Goal: Task Accomplishment & Management: Complete application form

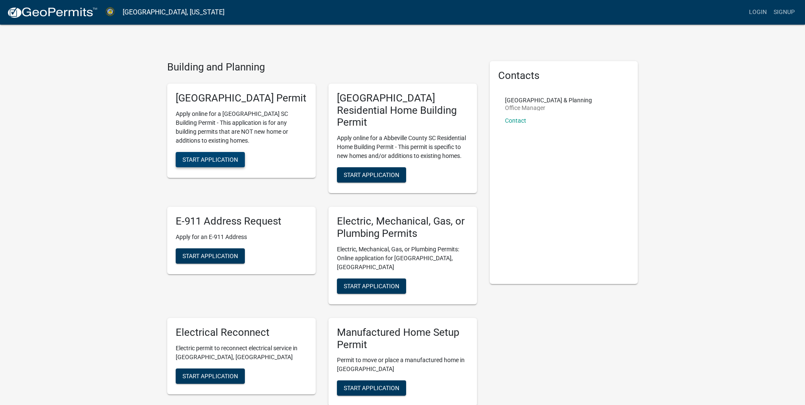
click at [208, 163] on span "Start Application" at bounding box center [210, 159] width 56 height 7
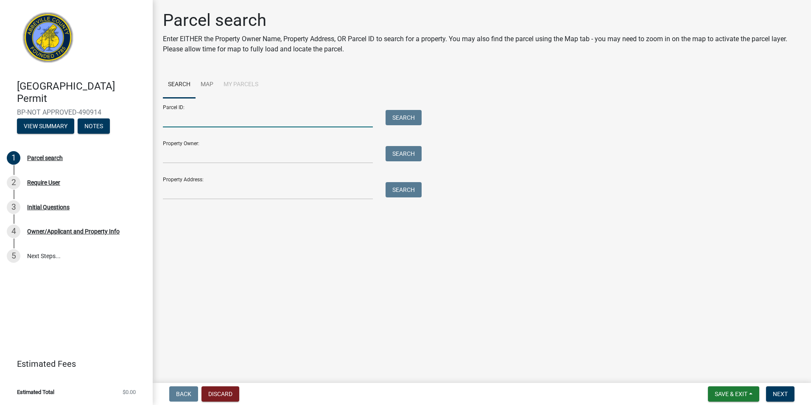
click at [265, 121] on input "Parcel ID:" at bounding box center [268, 118] width 210 height 17
click at [264, 117] on input "Parcel ID:" at bounding box center [268, 118] width 210 height 17
click at [209, 85] on link "Map" at bounding box center [207, 84] width 23 height 27
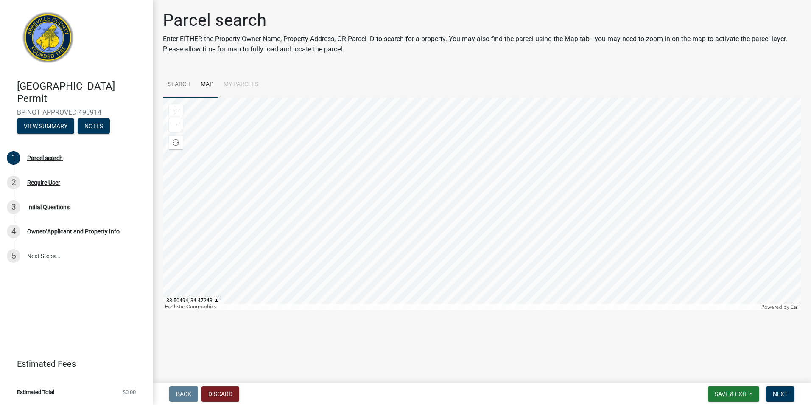
click at [179, 81] on link "Search" at bounding box center [179, 84] width 33 height 27
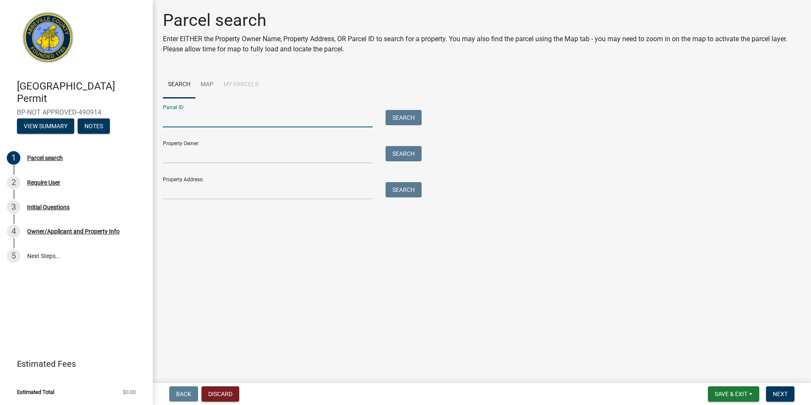
click at [265, 122] on input "Parcel ID:" at bounding box center [268, 118] width 210 height 17
click at [206, 87] on link "Map" at bounding box center [207, 84] width 23 height 27
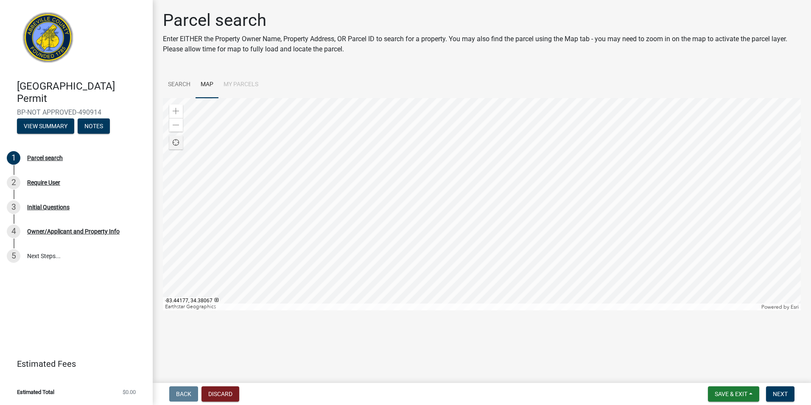
click at [179, 141] on span "Find my location" at bounding box center [176, 142] width 7 height 7
click at [511, 230] on div at bounding box center [482, 204] width 638 height 212
click at [571, 310] on div at bounding box center [482, 204] width 638 height 212
click at [457, 261] on div at bounding box center [482, 204] width 638 height 212
click at [474, 261] on div at bounding box center [482, 204] width 638 height 212
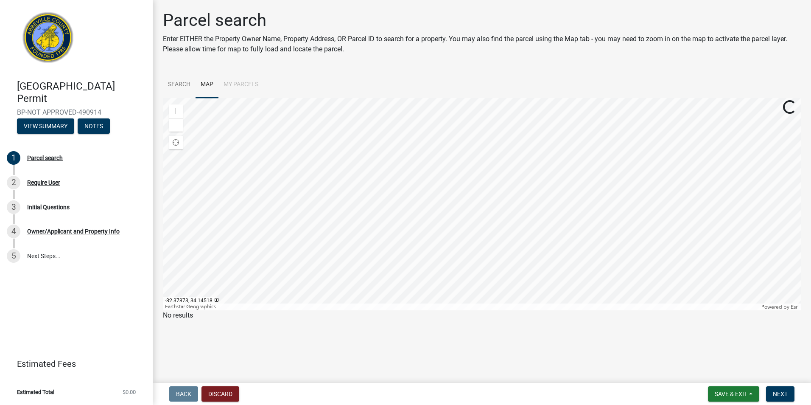
click at [498, 252] on div at bounding box center [482, 204] width 638 height 212
click at [53, 157] on div "Parcel search" at bounding box center [45, 158] width 36 height 6
click at [44, 125] on button "View Summary" at bounding box center [45, 125] width 57 height 15
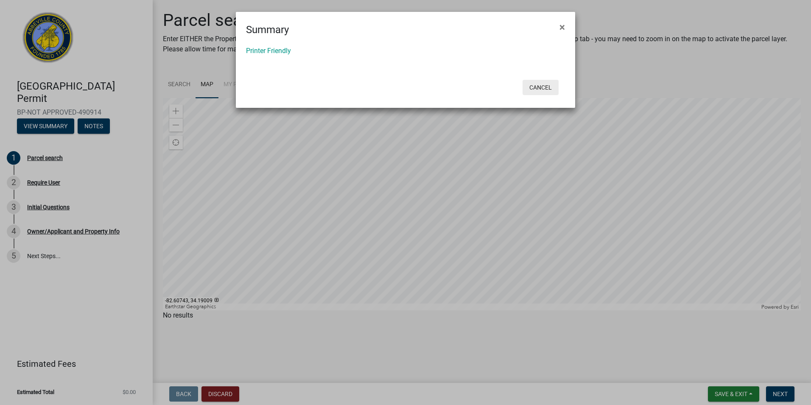
click at [543, 90] on button "Cancel" at bounding box center [541, 87] width 36 height 15
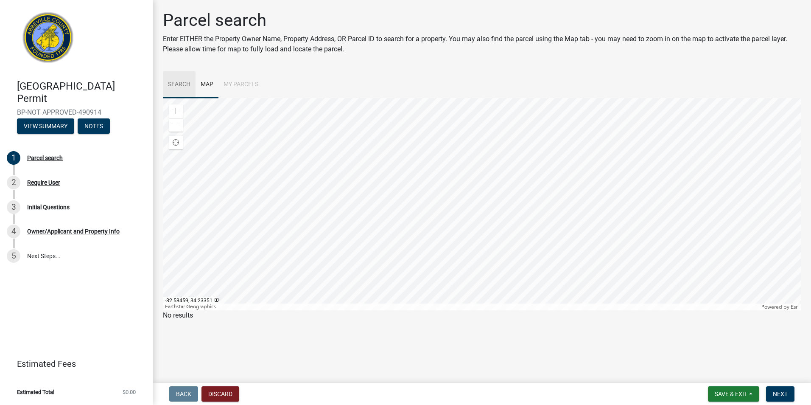
click at [184, 81] on link "Search" at bounding box center [179, 84] width 33 height 27
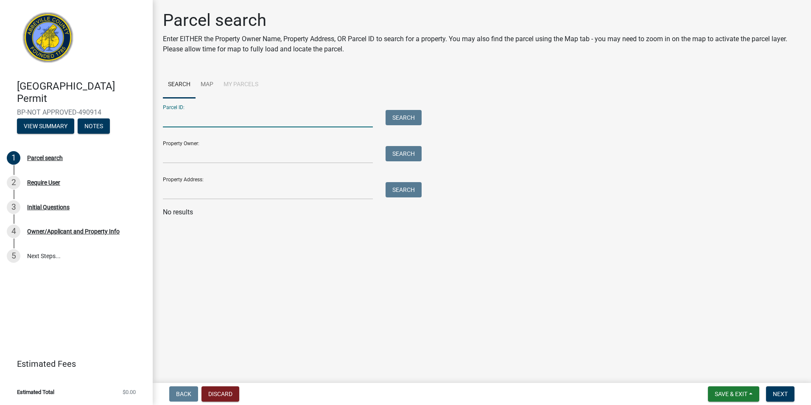
click at [171, 118] on input "Parcel ID:" at bounding box center [268, 118] width 210 height 17
click at [51, 124] on button "View Summary" at bounding box center [45, 125] width 57 height 15
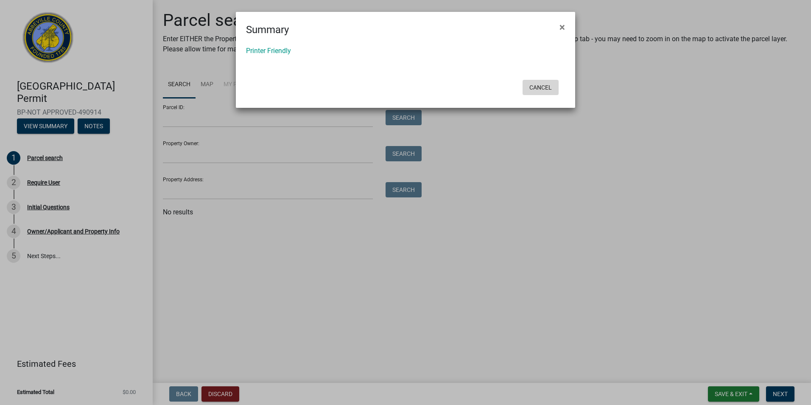
click at [542, 91] on button "Cancel" at bounding box center [541, 87] width 36 height 15
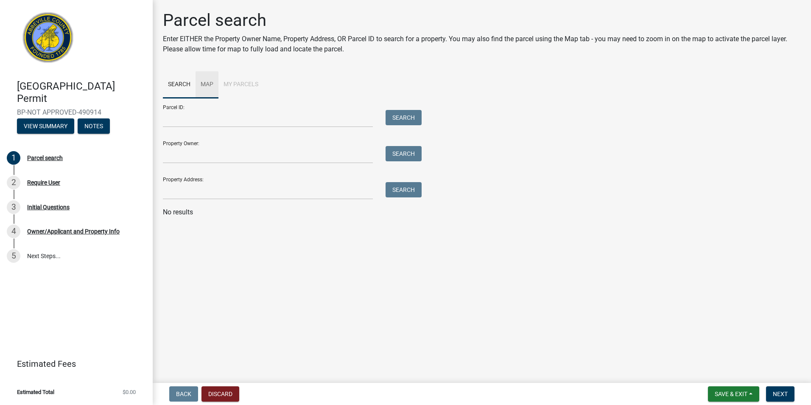
click at [203, 86] on link "Map" at bounding box center [207, 84] width 23 height 27
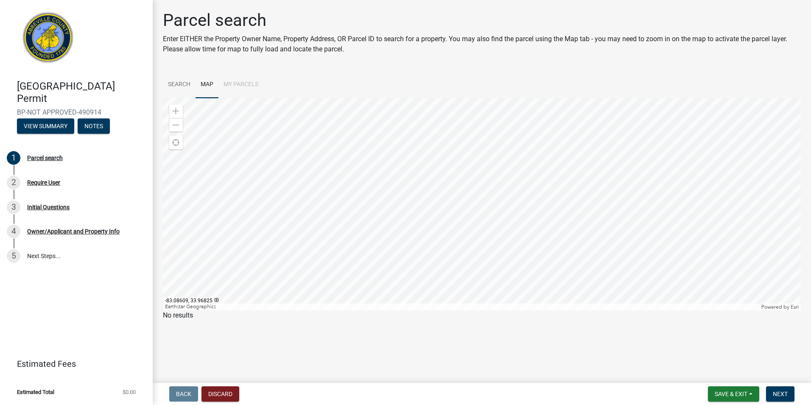
click at [180, 318] on p "No results" at bounding box center [482, 315] width 638 height 10
click at [780, 393] on span "Next" at bounding box center [780, 393] width 15 height 7
click at [494, 203] on div at bounding box center [482, 204] width 638 height 212
click at [478, 197] on div at bounding box center [482, 204] width 638 height 212
click at [177, 85] on link "Search" at bounding box center [179, 84] width 33 height 27
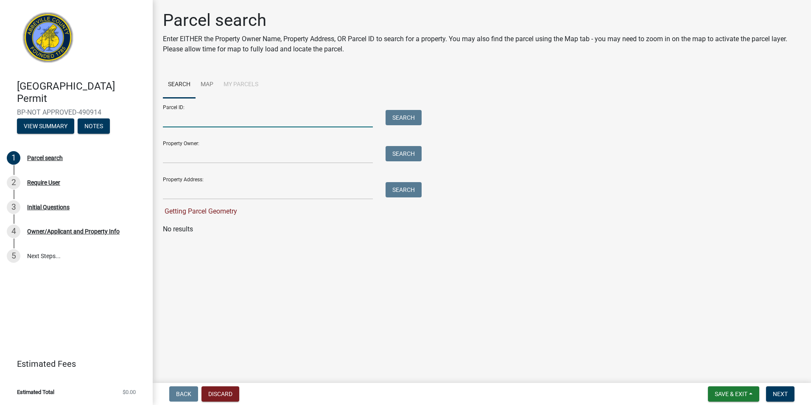
click at [183, 120] on input "Parcel ID:" at bounding box center [268, 118] width 210 height 17
click at [190, 160] on input "Property Owner:" at bounding box center [268, 154] width 210 height 17
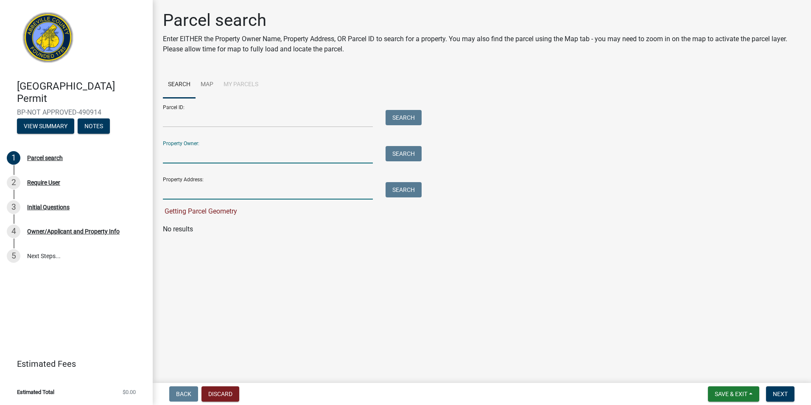
click at [172, 190] on input "Property Address:" at bounding box center [268, 190] width 210 height 17
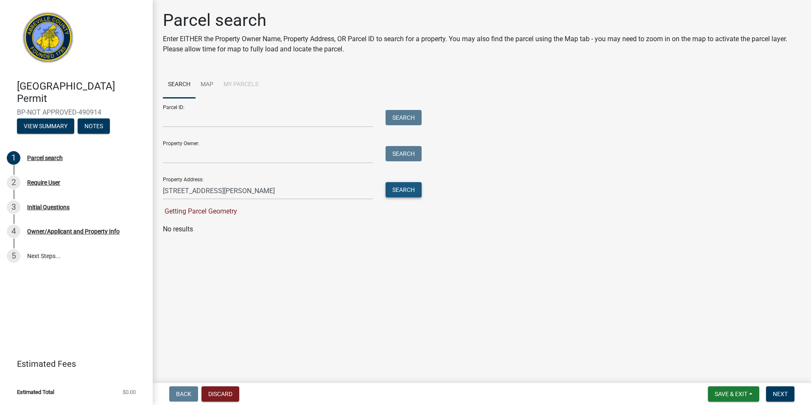
click at [408, 193] on button "Search" at bounding box center [404, 189] width 36 height 15
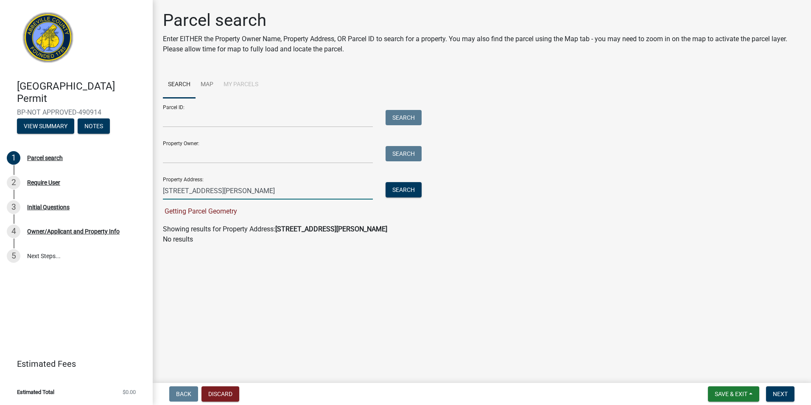
click at [231, 195] on input "79 CORBIN RD" at bounding box center [268, 190] width 210 height 17
type input "7"
type input "83 CORBIN RD HONEA PATH SC"
click at [394, 185] on button "Search" at bounding box center [404, 189] width 36 height 15
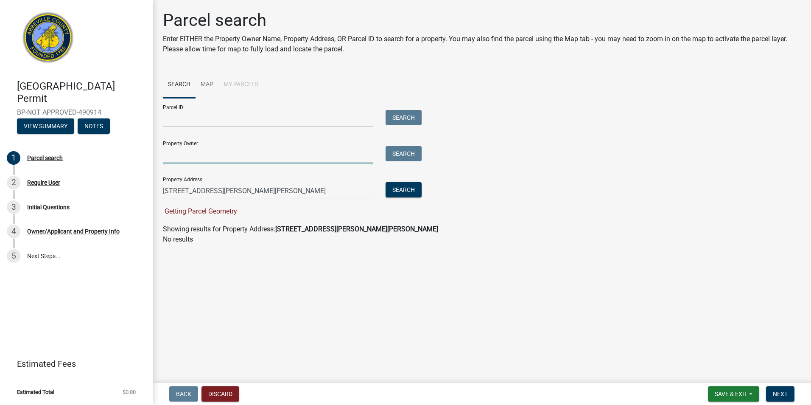
click at [171, 154] on input "Property Owner:" at bounding box center [268, 154] width 210 height 17
click at [398, 248] on div "Parcel search Enter EITHER the Property Owner Name, Property Address, OR Parcel…" at bounding box center [482, 131] width 651 height 242
drag, startPoint x: 282, startPoint y: 187, endPoint x: 157, endPoint y: 207, distance: 126.1
click at [157, 207] on div "Parcel search Enter EITHER the Property Owner Name, Property Address, OR Parcel…" at bounding box center [482, 131] width 651 height 242
click at [207, 155] on input "Property Owner:" at bounding box center [268, 154] width 210 height 17
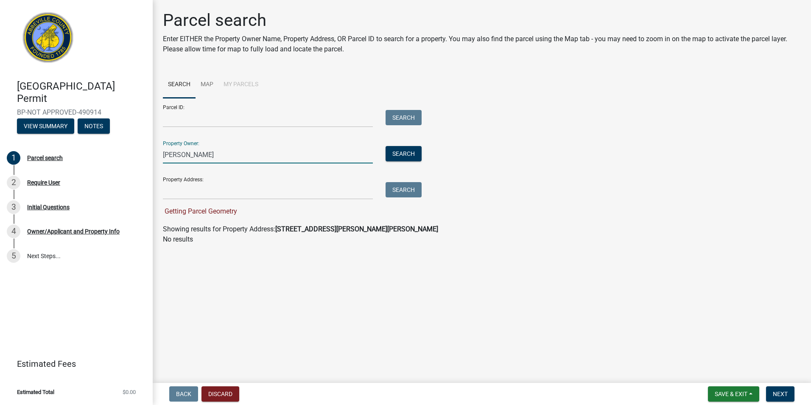
type input "STEPHEN JENKINS"
click at [411, 153] on button "Search" at bounding box center [404, 153] width 36 height 15
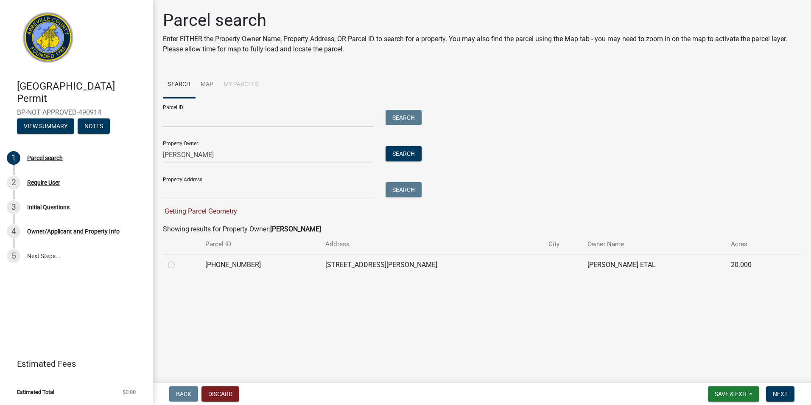
click at [178, 260] on label at bounding box center [178, 260] width 0 height 0
click at [178, 264] on input "radio" at bounding box center [181, 263] width 6 height 6
radio input "true"
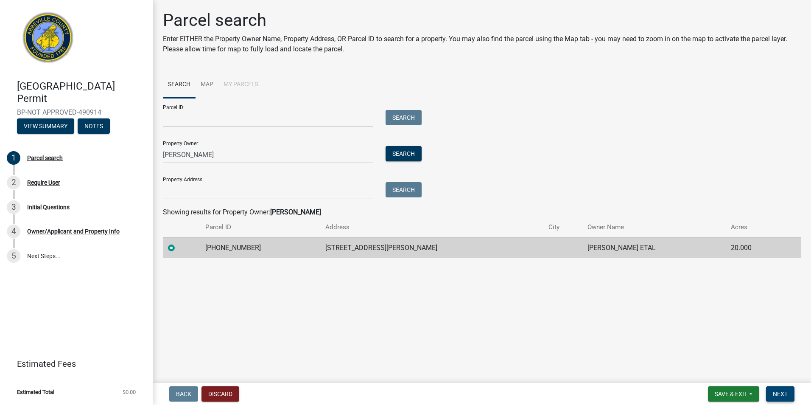
click at [774, 394] on span "Next" at bounding box center [780, 393] width 15 height 7
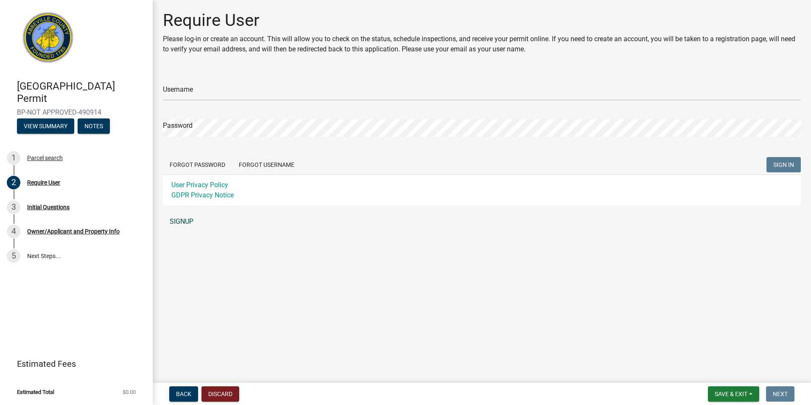
click at [182, 221] on link "SIGNUP" at bounding box center [482, 221] width 638 height 17
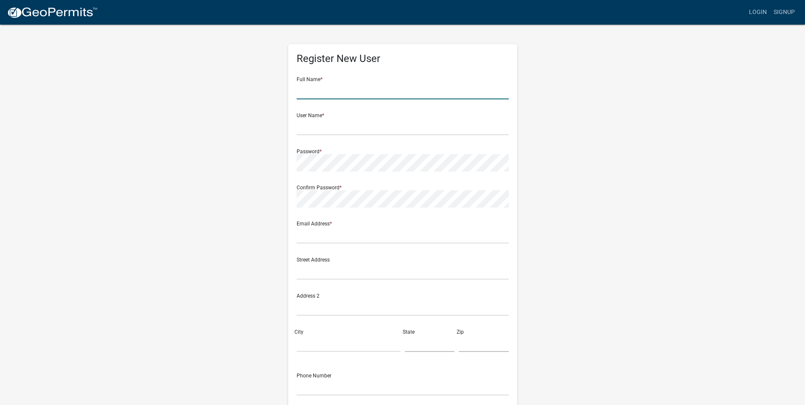
click at [322, 90] on input "text" at bounding box center [403, 90] width 212 height 17
type input "Michael S Alderman"
type input "msaslp@yahoo.com"
type input "312 Pine St"
type input "Greer"
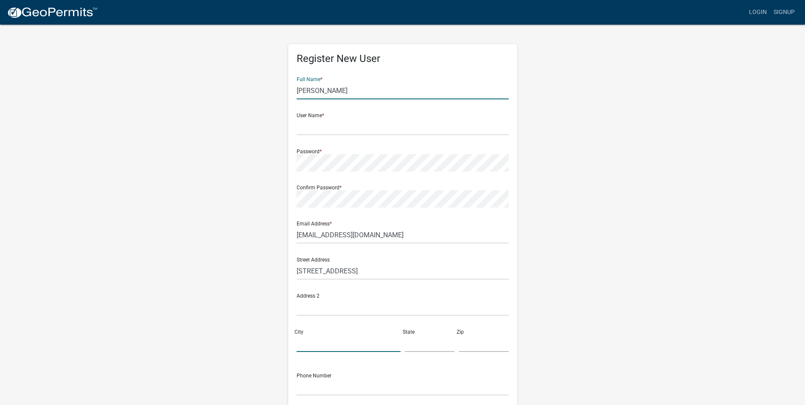
type input "SC"
type input "29650"
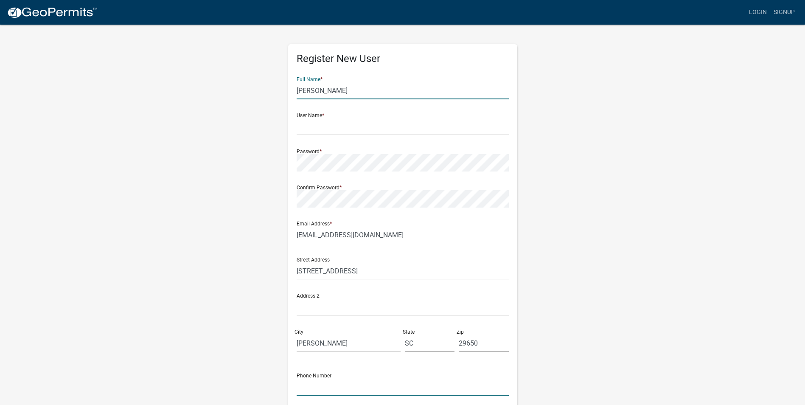
type input "8645254230"
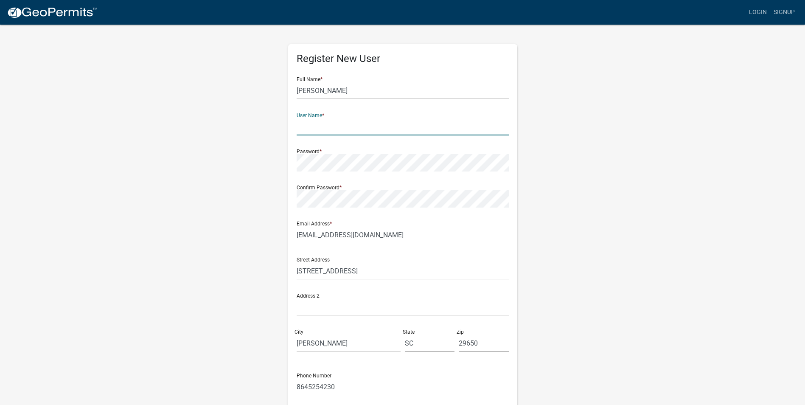
click at [337, 128] on input "text" at bounding box center [403, 126] width 212 height 17
type input "MSASLP"
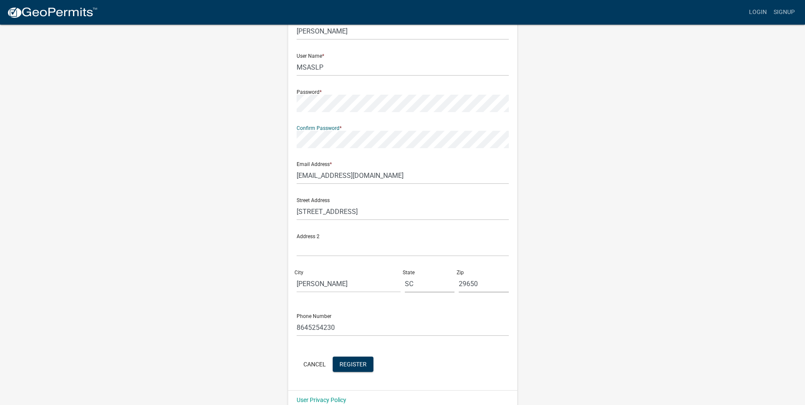
scroll to position [73, 0]
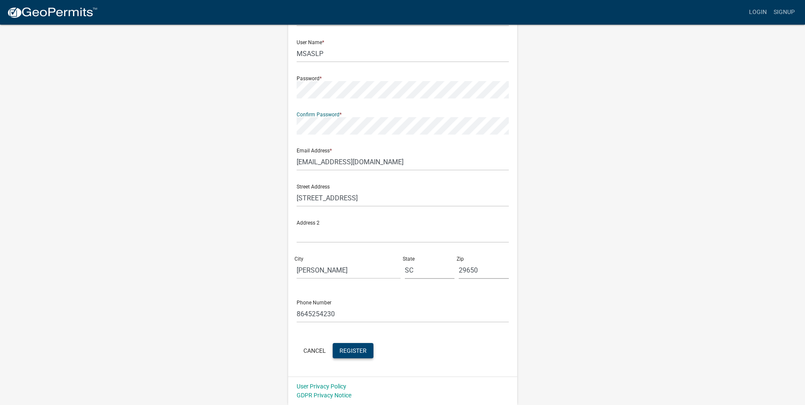
click at [359, 350] on span "Register" at bounding box center [352, 350] width 27 height 7
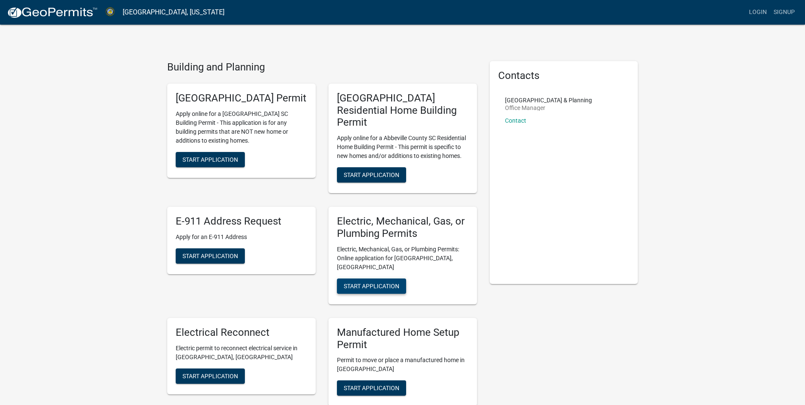
click at [375, 282] on span "Start Application" at bounding box center [372, 285] width 56 height 7
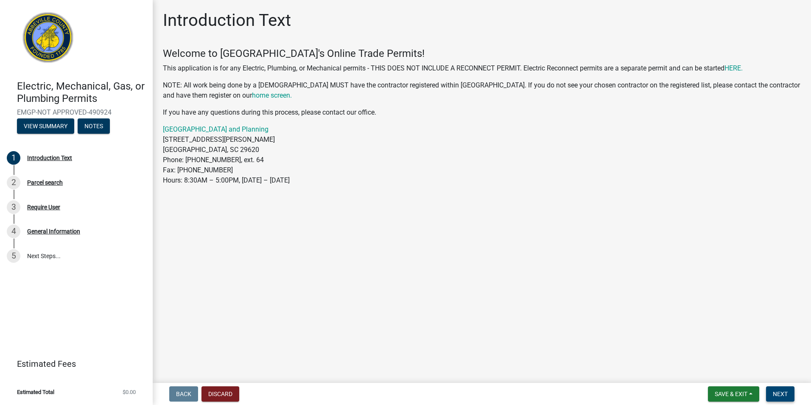
click at [775, 395] on span "Next" at bounding box center [780, 393] width 15 height 7
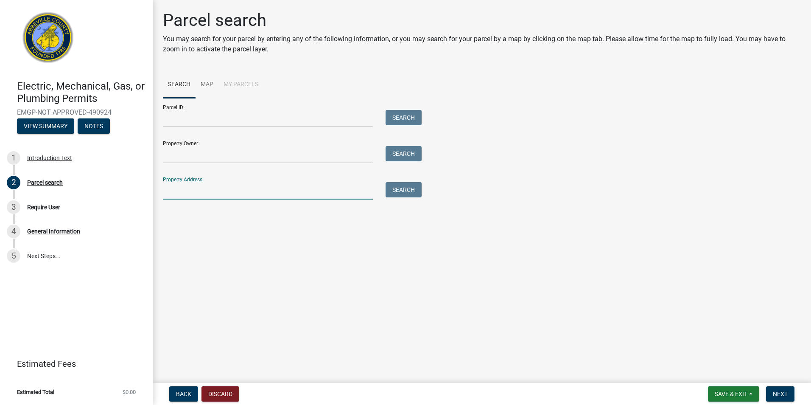
click at [213, 197] on input "Property Address:" at bounding box center [268, 190] width 210 height 17
type input "stephen jenkins"
click at [400, 189] on button "Search" at bounding box center [404, 189] width 36 height 15
drag, startPoint x: 236, startPoint y: 190, endPoint x: 162, endPoint y: 193, distance: 73.9
click at [162, 193] on div "stephen jenkins" at bounding box center [268, 190] width 223 height 17
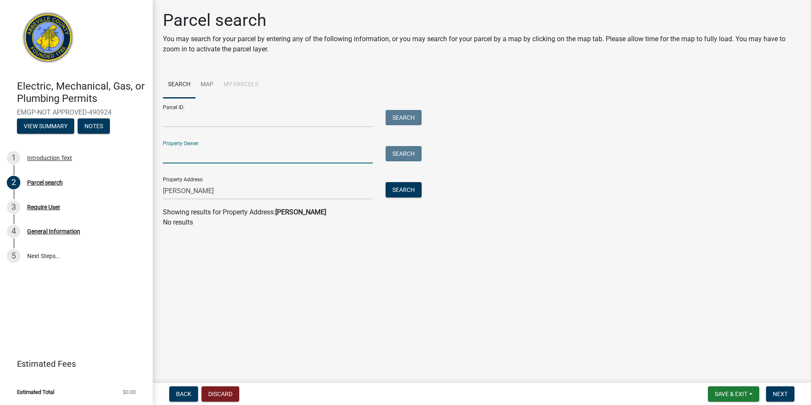
click at [215, 152] on input "Property Owner:" at bounding box center [268, 154] width 210 height 17
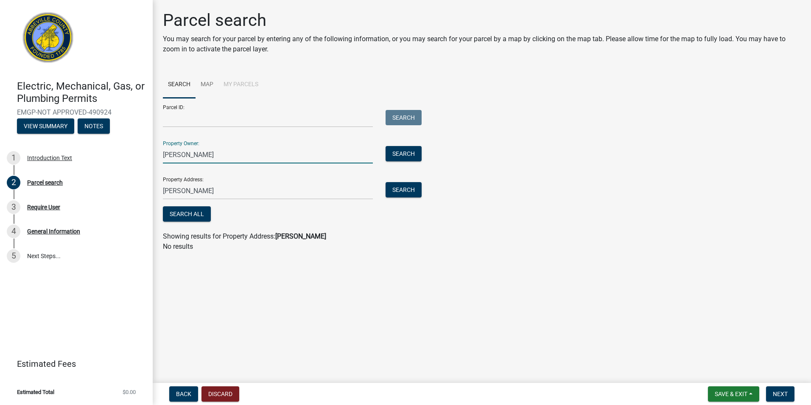
type input "stephen jnekins"
type input "+"
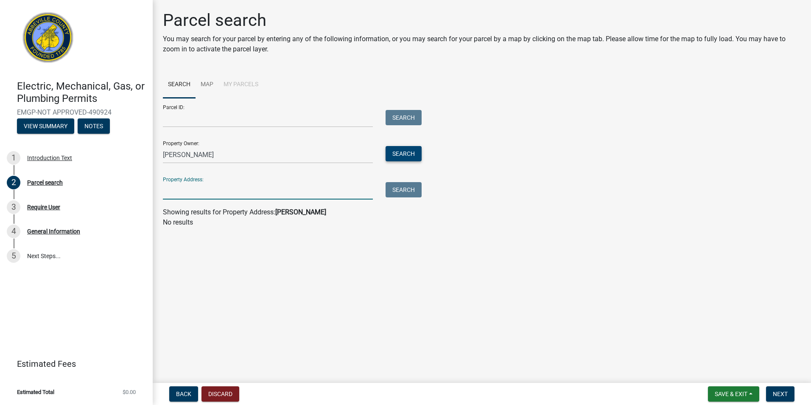
click at [395, 151] on button "Search" at bounding box center [404, 153] width 36 height 15
drag, startPoint x: 220, startPoint y: 156, endPoint x: 161, endPoint y: 163, distance: 59.4
click at [161, 163] on div "Parcel search You may search for your parcel by entering any of the following i…" at bounding box center [482, 122] width 651 height 225
click at [407, 154] on button "Search" at bounding box center [404, 153] width 36 height 15
drag, startPoint x: 224, startPoint y: 150, endPoint x: 158, endPoint y: 159, distance: 66.3
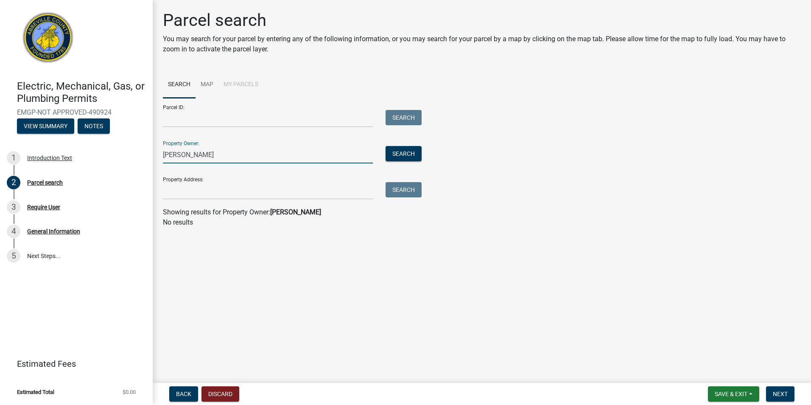
click at [158, 159] on div "xavier jenkins" at bounding box center [268, 154] width 223 height 17
type input "jenkins xavier"
click at [398, 159] on button "Search" at bounding box center [404, 153] width 36 height 15
drag, startPoint x: 221, startPoint y: 157, endPoint x: 144, endPoint y: 150, distance: 77.2
click at [144, 150] on div "Electric, Mechanical, Gas, or Plumbing Permits EMGP-NOT APPROVED-490924 View Su…" at bounding box center [405, 202] width 811 height 405
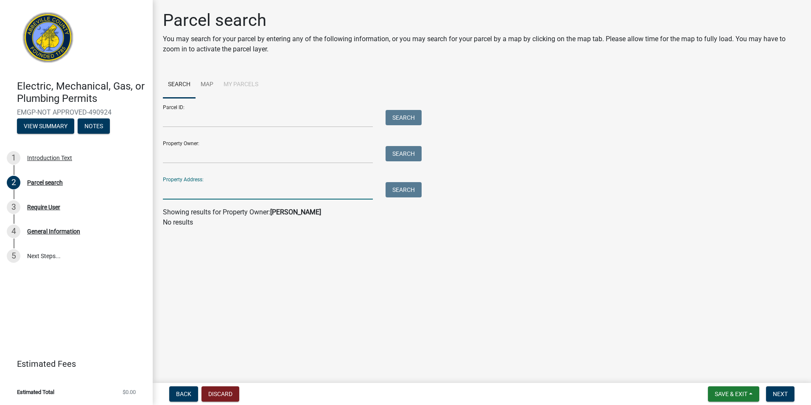
click at [223, 196] on input "Property Address:" at bounding box center [268, 190] width 210 height 17
click at [407, 193] on button "Search" at bounding box center [404, 189] width 36 height 15
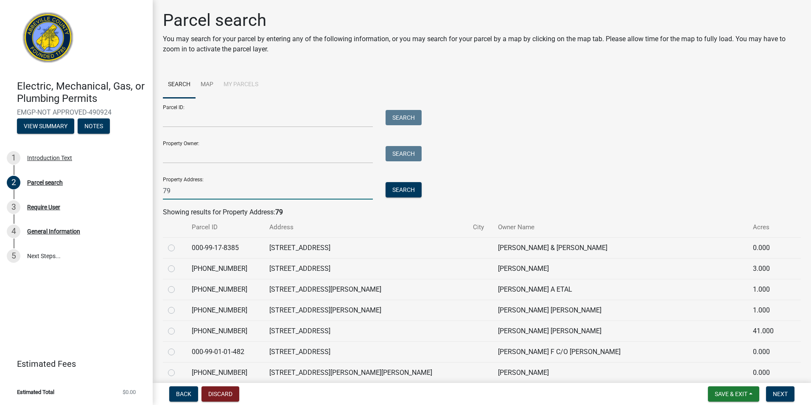
click at [213, 186] on input "79" at bounding box center [268, 190] width 210 height 17
click at [412, 189] on button "Search" at bounding box center [404, 189] width 36 height 15
click at [198, 188] on input "79" at bounding box center [268, 190] width 210 height 17
click at [217, 193] on input "79" at bounding box center [268, 190] width 210 height 17
type input "79 CORBIN RD"
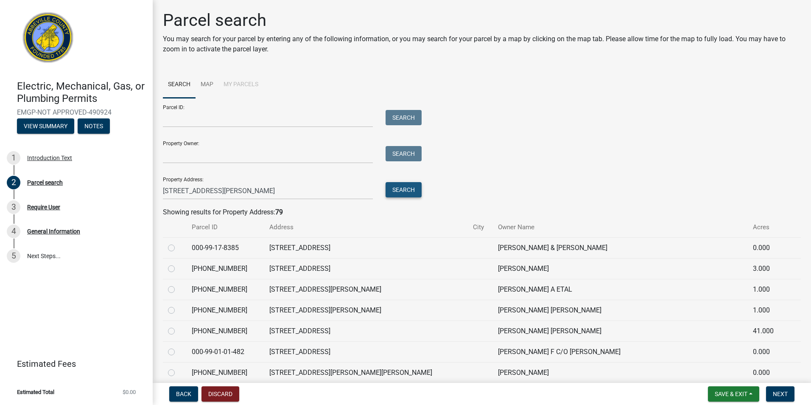
click at [401, 191] on button "Search" at bounding box center [404, 189] width 36 height 15
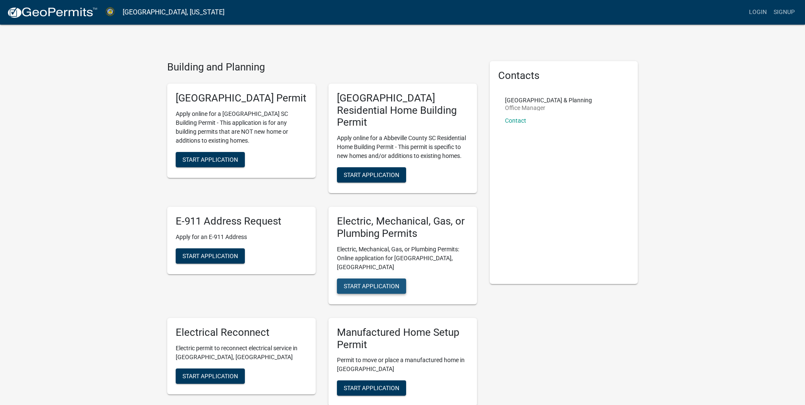
click at [397, 282] on span "Start Application" at bounding box center [372, 285] width 56 height 7
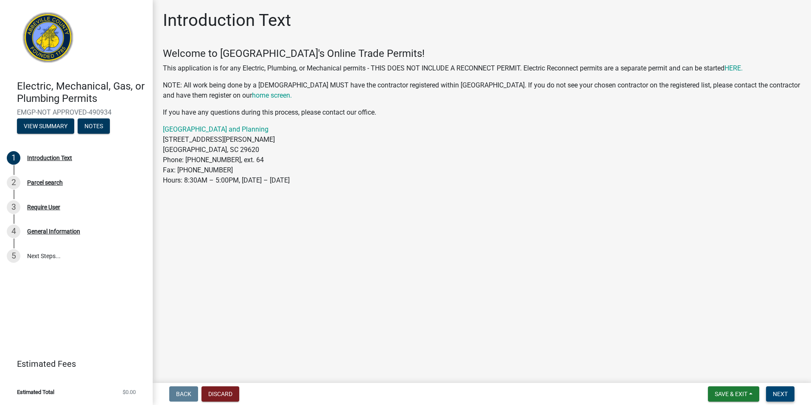
click at [769, 396] on button "Next" at bounding box center [780, 393] width 28 height 15
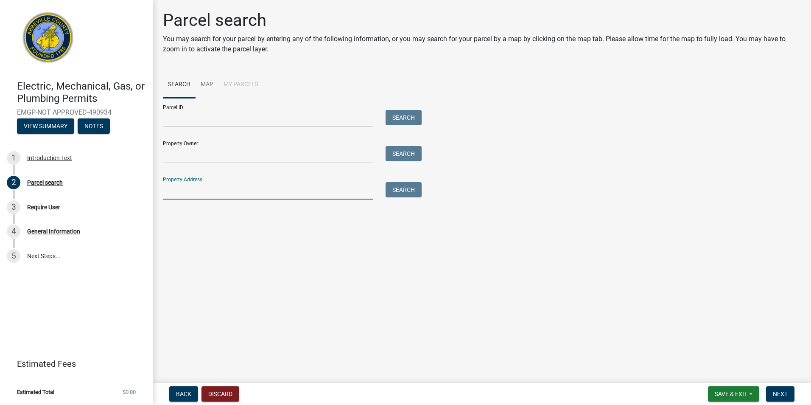
click at [190, 187] on input "Property Address:" at bounding box center [268, 190] width 210 height 17
click at [407, 187] on button "Search" at bounding box center [404, 189] width 36 height 15
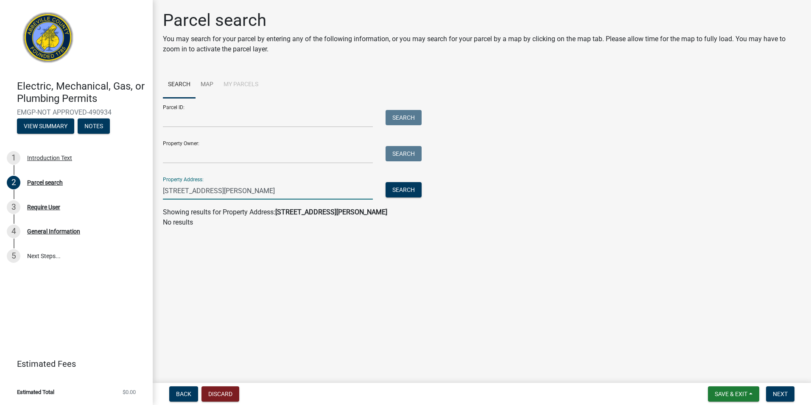
click at [236, 186] on input "79 CORBIN RD" at bounding box center [268, 190] width 210 height 17
type input "7"
click at [193, 159] on input "Property Owner:" at bounding box center [268, 154] width 210 height 17
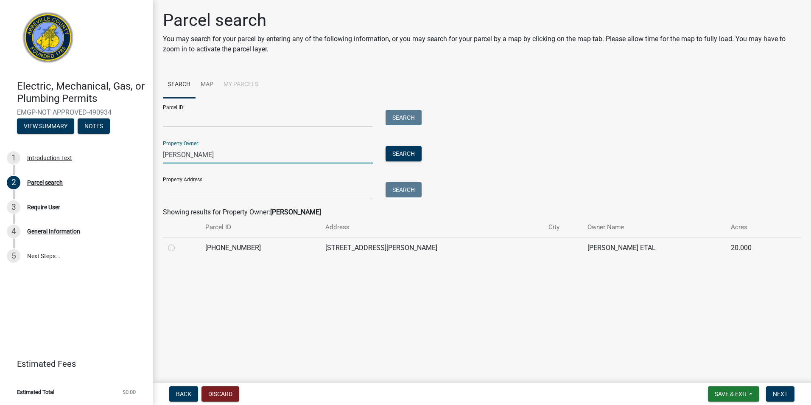
type input "jenkins, stephen"
click at [178, 243] on label at bounding box center [178, 243] width 0 height 0
click at [178, 248] on input "radio" at bounding box center [181, 246] width 6 height 6
radio input "true"
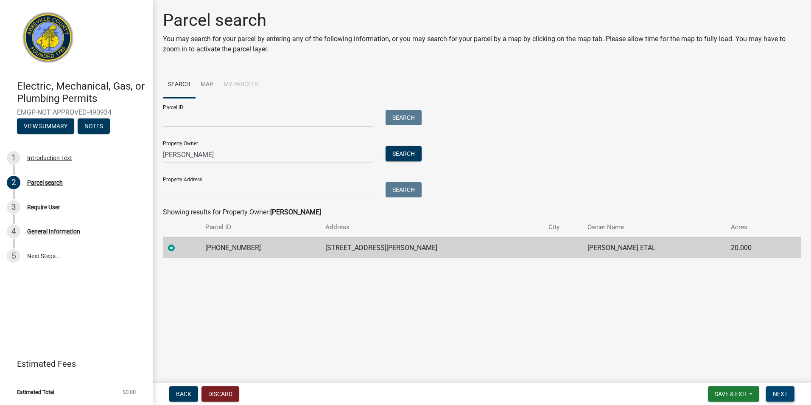
click at [774, 393] on span "Next" at bounding box center [780, 393] width 15 height 7
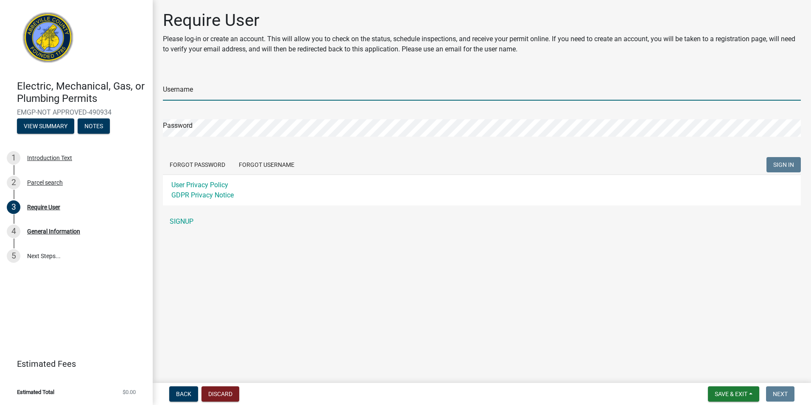
click at [224, 93] on input "Username" at bounding box center [482, 91] width 638 height 17
type input "MSASLP"
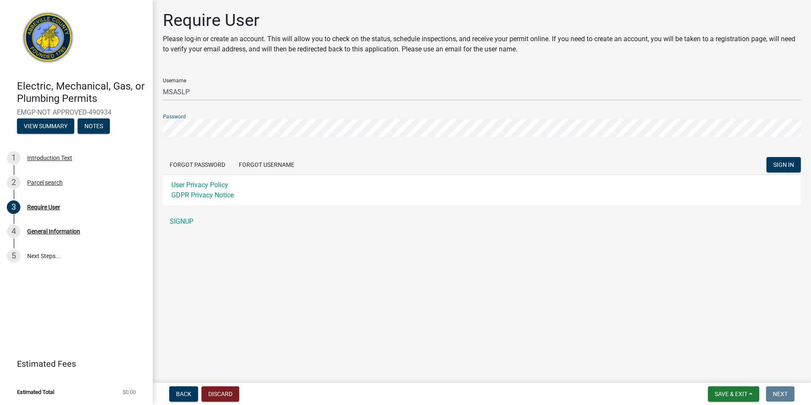
click at [767, 157] on button "SIGN IN" at bounding box center [784, 164] width 34 height 15
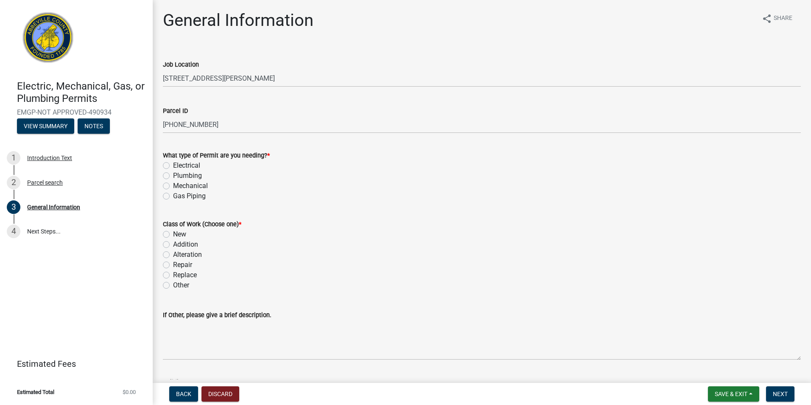
click at [173, 176] on label "Plumbing" at bounding box center [187, 176] width 29 height 10
click at [173, 176] on input "Plumbing" at bounding box center [176, 174] width 6 height 6
radio input "true"
click at [173, 234] on label "New" at bounding box center [179, 234] width 13 height 10
click at [173, 234] on input "New" at bounding box center [176, 232] width 6 height 6
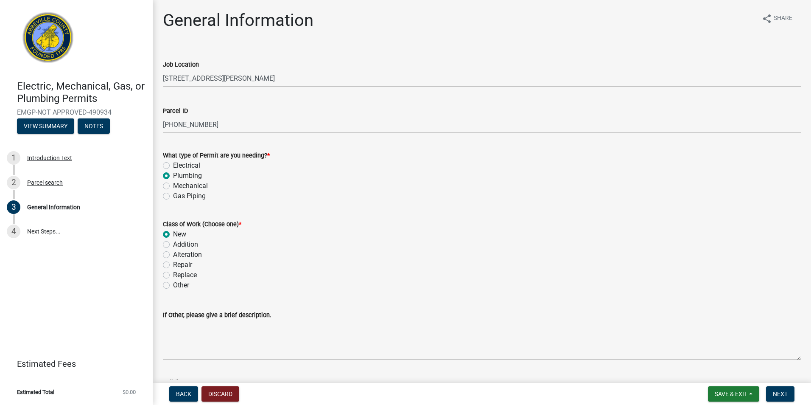
radio input "true"
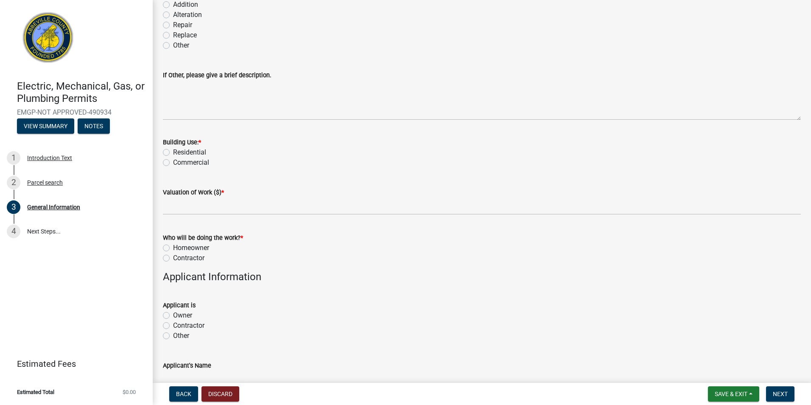
scroll to position [255, 0]
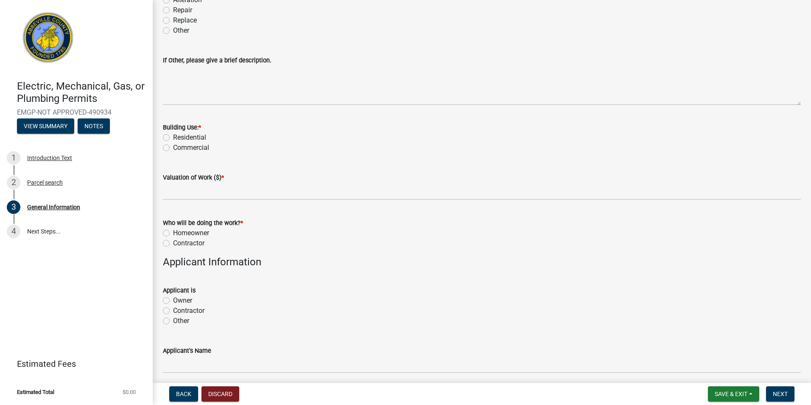
click at [173, 137] on label "Residential" at bounding box center [189, 137] width 33 height 10
click at [173, 137] on input "Residential" at bounding box center [176, 135] width 6 height 6
radio input "true"
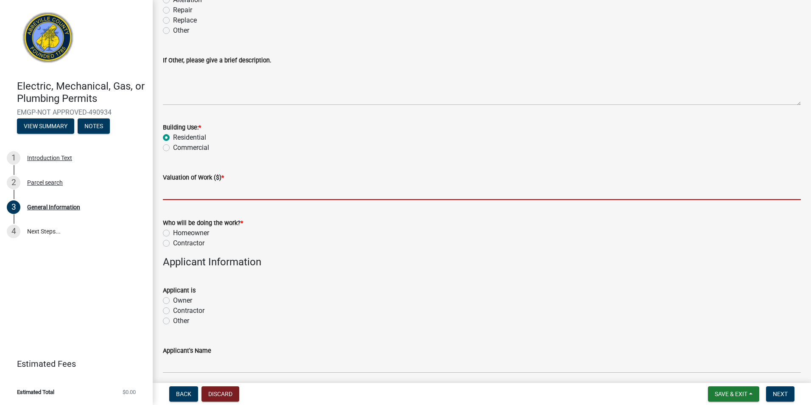
click at [174, 192] on input "text" at bounding box center [482, 190] width 638 height 17
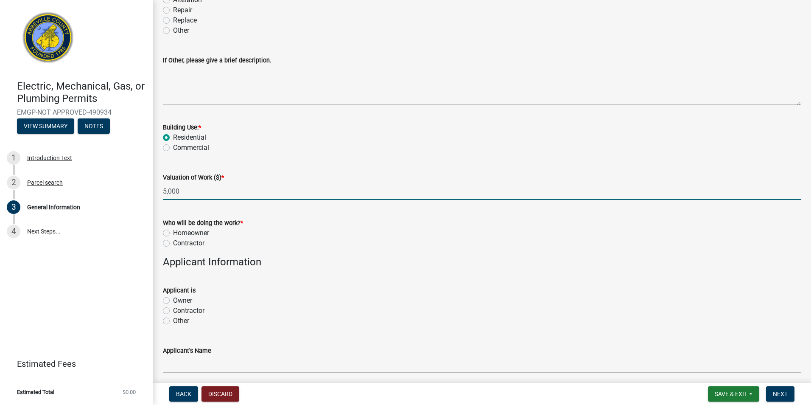
type input "5000"
click at [173, 243] on label "Contractor" at bounding box center [188, 243] width 31 height 10
click at [173, 243] on input "Contractor" at bounding box center [176, 241] width 6 height 6
radio input "true"
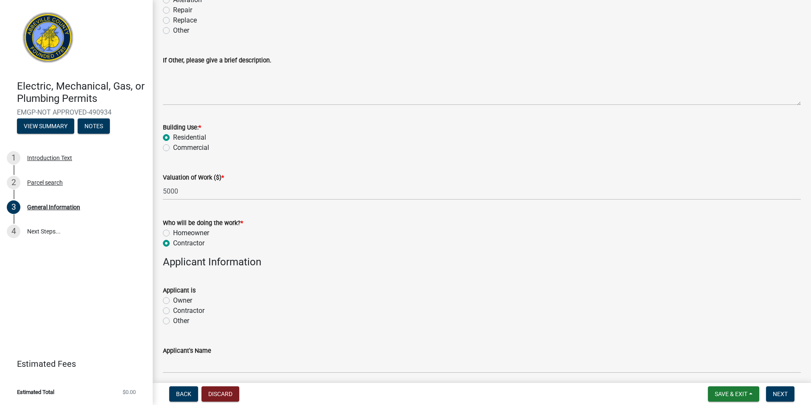
click at [173, 310] on label "Contractor" at bounding box center [188, 311] width 31 height 10
click at [173, 310] on input "Contractor" at bounding box center [176, 309] width 6 height 6
radio input "true"
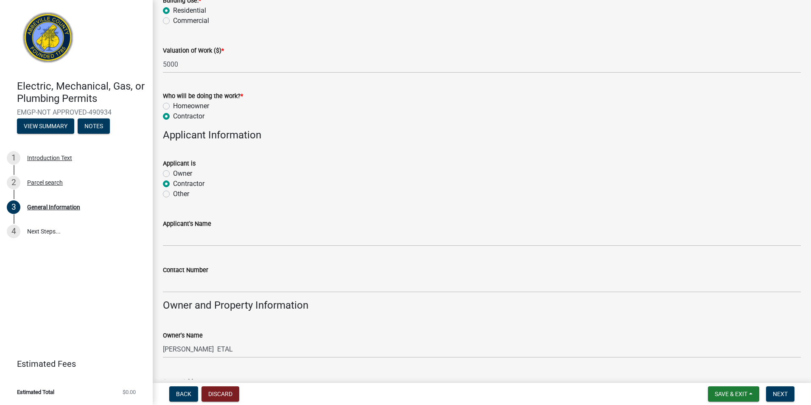
scroll to position [382, 0]
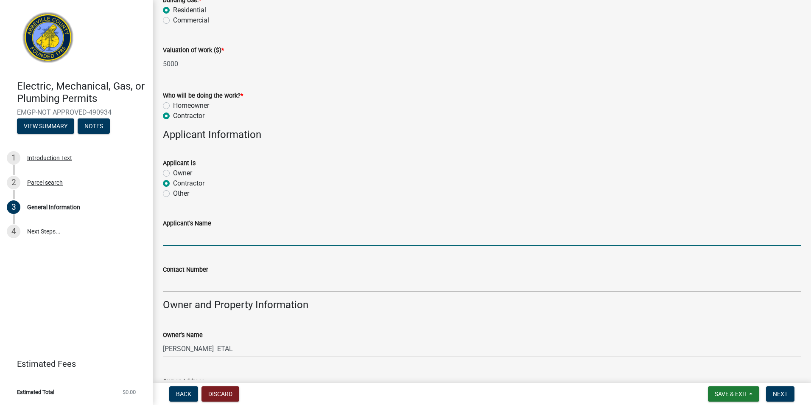
click at [177, 237] on input "Applicant's Name" at bounding box center [482, 236] width 638 height 17
type input "John Belt Plumbing"
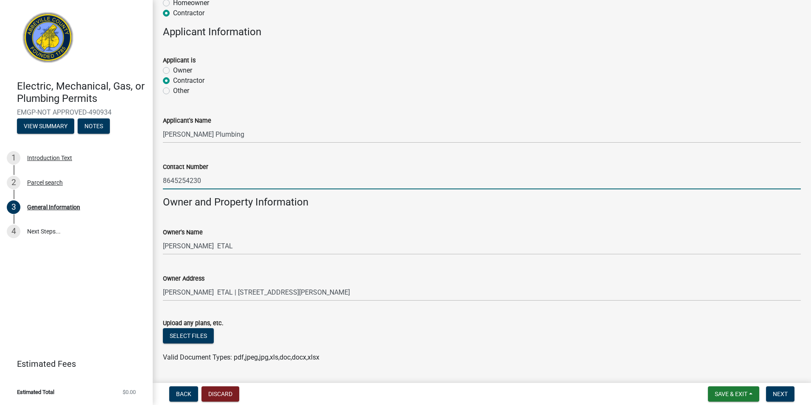
scroll to position [508, 0]
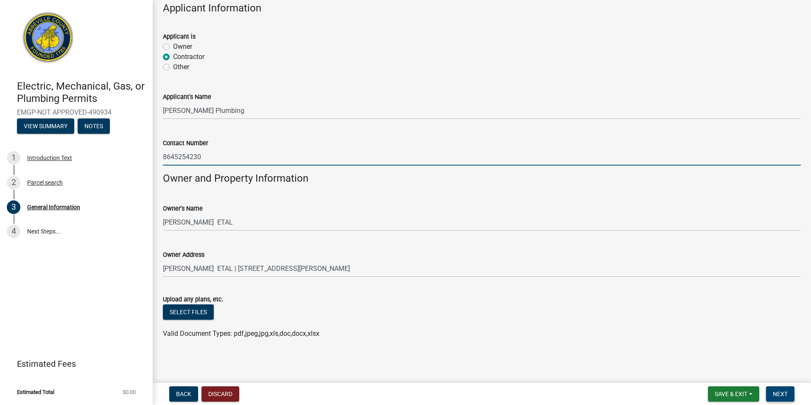
type input "8645254230"
click at [777, 393] on span "Next" at bounding box center [780, 393] width 15 height 7
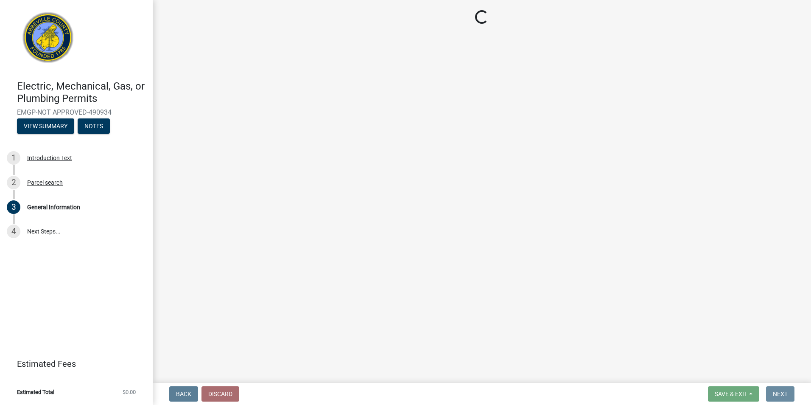
scroll to position [0, 0]
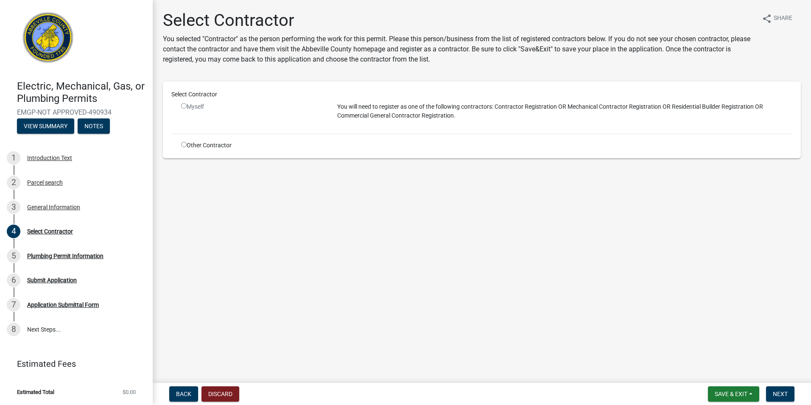
click at [183, 106] on input "radio" at bounding box center [184, 106] width 6 height 6
click at [184, 104] on input "radio" at bounding box center [184, 106] width 6 height 6
click at [422, 109] on p "You will need to register as one of the following contractors: Contractor Regis…" at bounding box center [564, 111] width 455 height 18
click at [365, 114] on p "You will need to register as one of the following contractors: Contractor Regis…" at bounding box center [564, 111] width 455 height 18
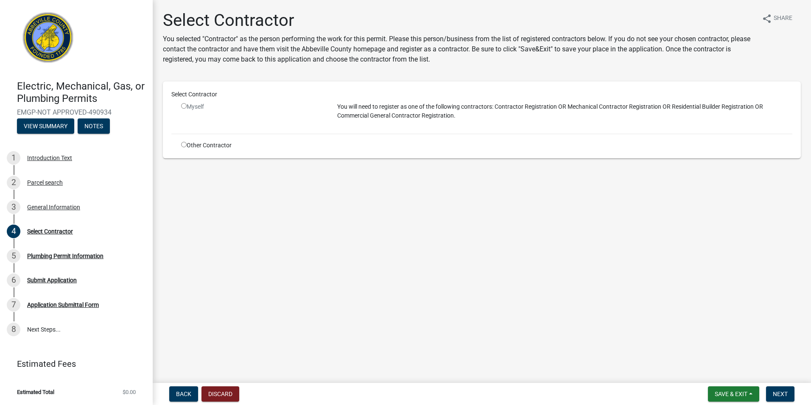
click at [185, 104] on input "radio" at bounding box center [184, 106] width 6 height 6
radio input "false"
click at [184, 146] on input "radio" at bounding box center [184, 145] width 6 height 6
radio input "true"
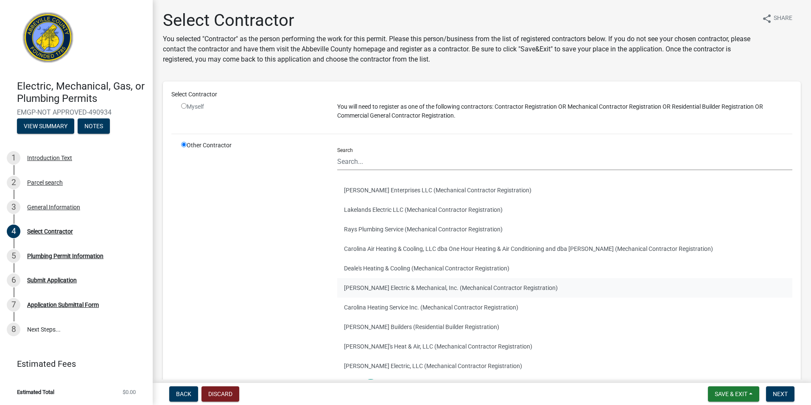
scroll to position [42, 0]
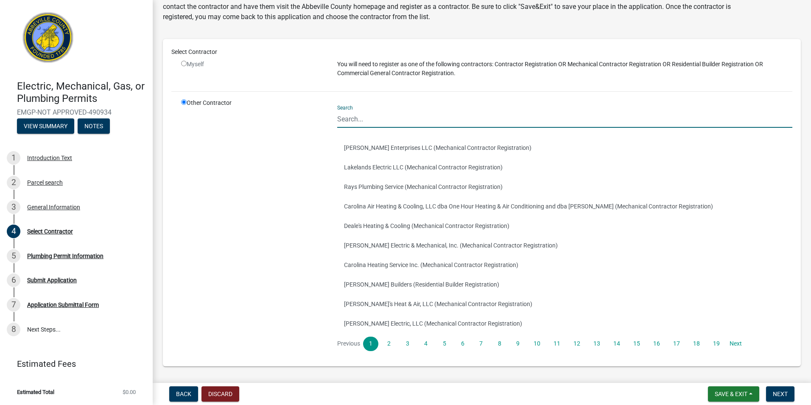
click at [346, 118] on input "Search" at bounding box center [564, 118] width 455 height 17
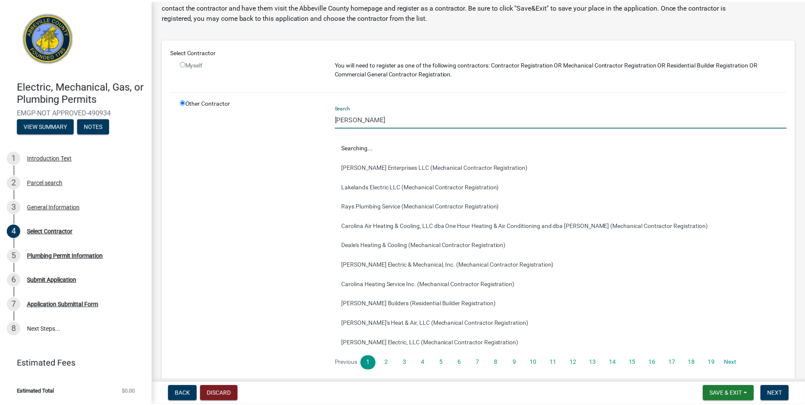
scroll to position [0, 0]
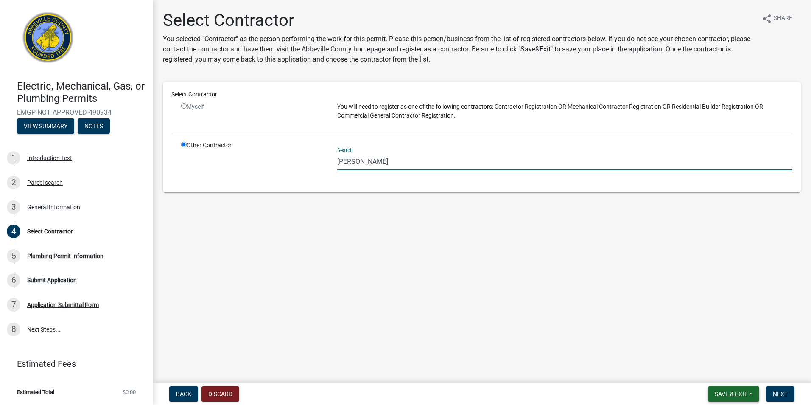
type input "john belt plumbing"
click at [737, 393] on span "Save & Exit" at bounding box center [731, 393] width 33 height 7
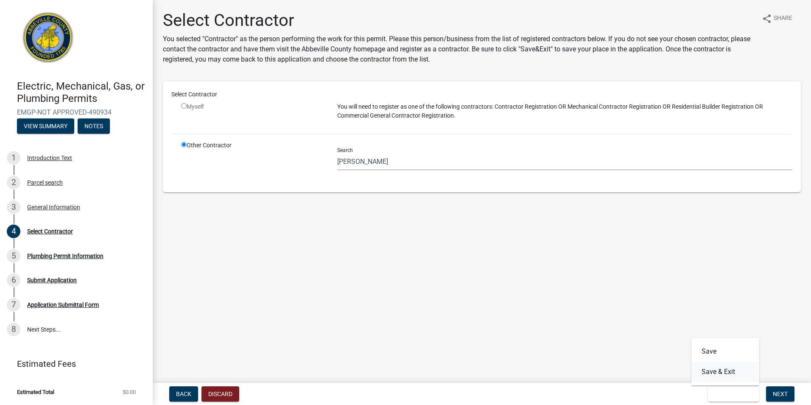
click at [713, 371] on button "Save & Exit" at bounding box center [726, 372] width 68 height 20
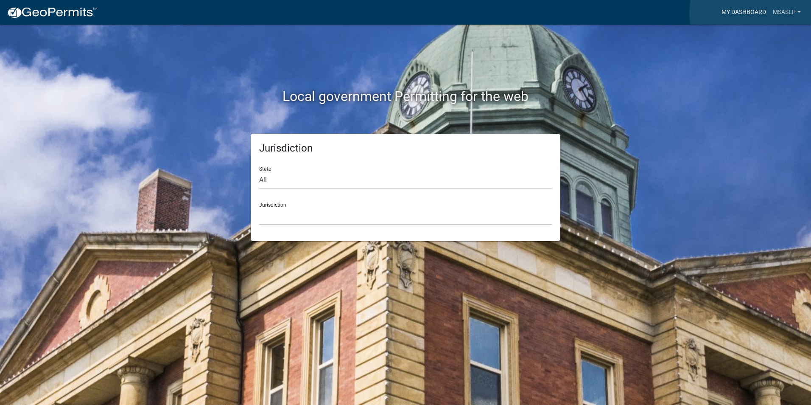
click at [754, 13] on link "My Dashboard" at bounding box center [743, 12] width 51 height 16
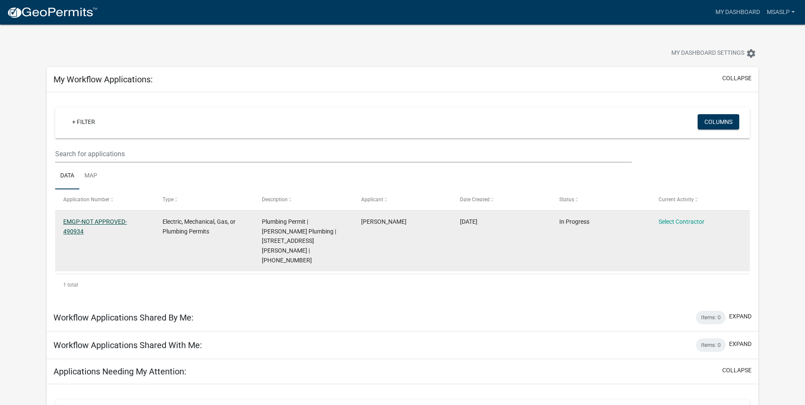
click at [115, 222] on link "EMGP-NOT APPROVED-490934" at bounding box center [95, 226] width 64 height 17
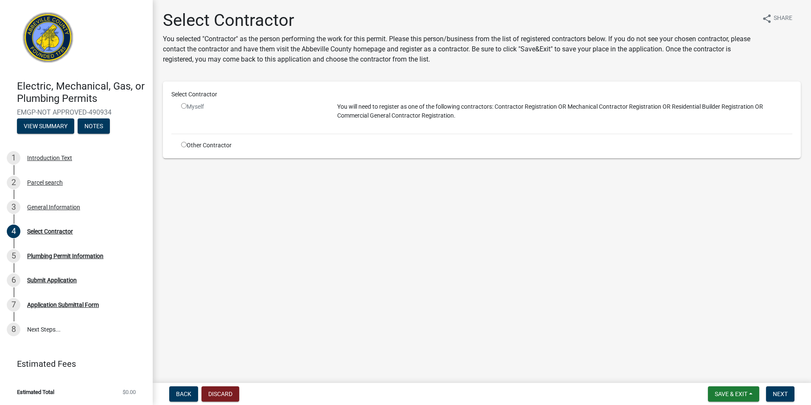
click at [184, 104] on input "radio" at bounding box center [184, 106] width 6 height 6
radio input "false"
click at [183, 143] on input "radio" at bounding box center [184, 145] width 6 height 6
radio input "true"
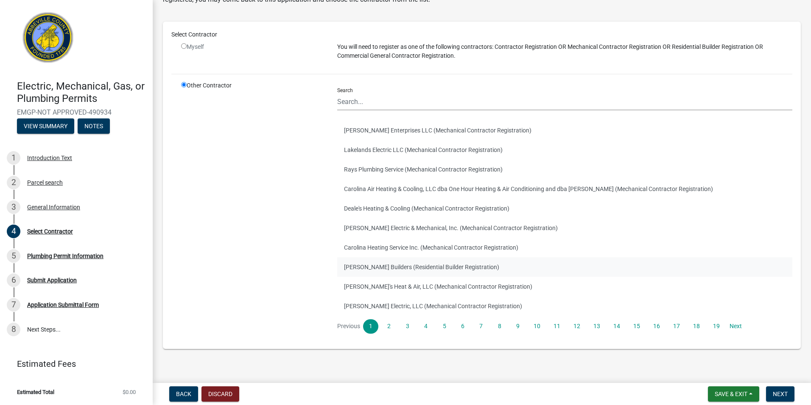
scroll to position [69, 0]
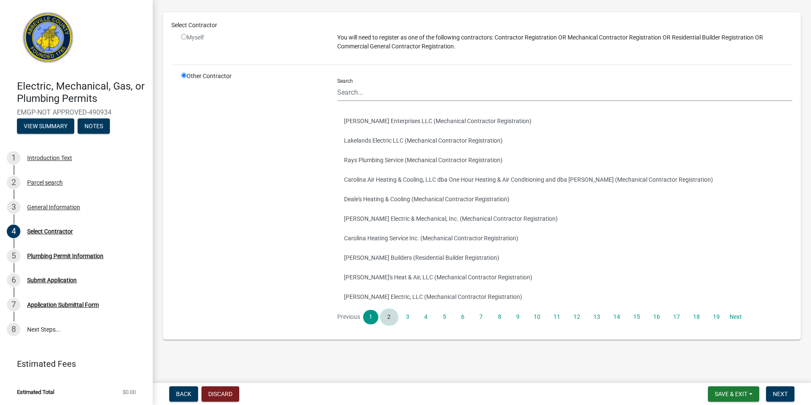
click at [386, 315] on link "2" at bounding box center [388, 317] width 15 height 14
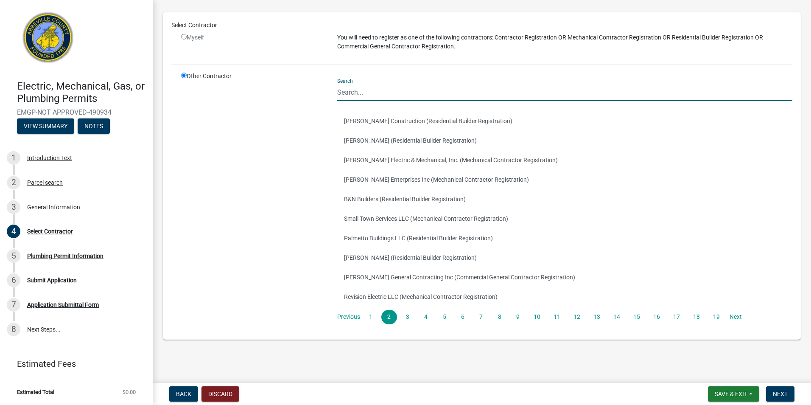
click at [362, 94] on input "Search" at bounding box center [564, 92] width 455 height 17
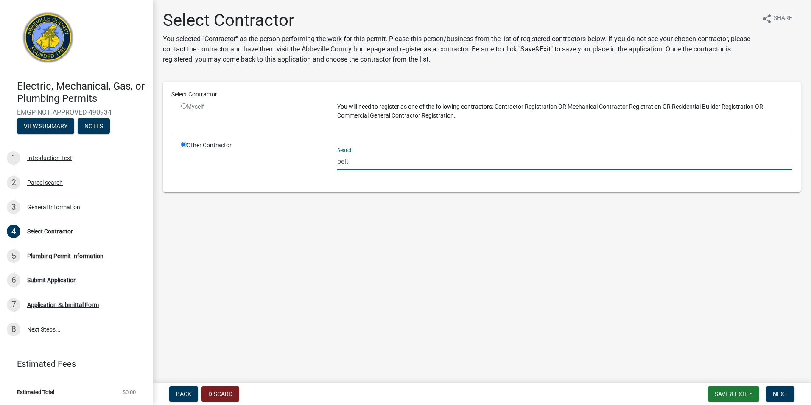
scroll to position [0, 0]
type input "b"
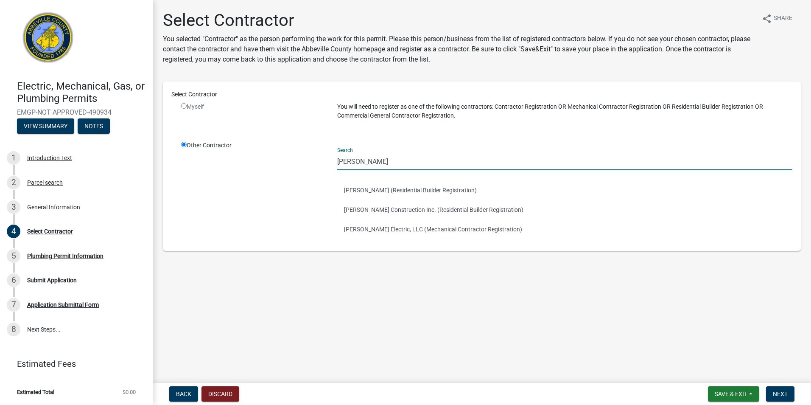
click at [373, 247] on div "Select Contractor Myself You will need to register as one of the following cont…" at bounding box center [482, 165] width 638 height 169
drag, startPoint x: 361, startPoint y: 157, endPoint x: 325, endPoint y: 160, distance: 36.6
click at [325, 159] on div "Other Contractor Search john john corley (Residential Builder Registration) Joh…" at bounding box center [487, 191] width 624 height 101
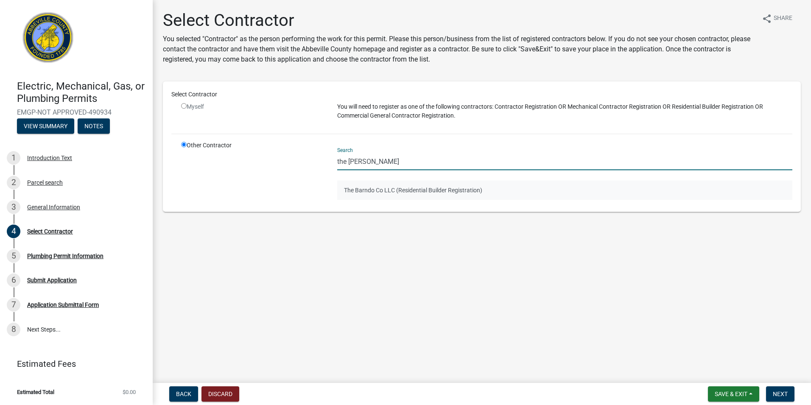
type input "the [PERSON_NAME]"
click at [373, 188] on button "The Barndo Co LLC (Residential Builder Registration)" at bounding box center [564, 190] width 455 height 20
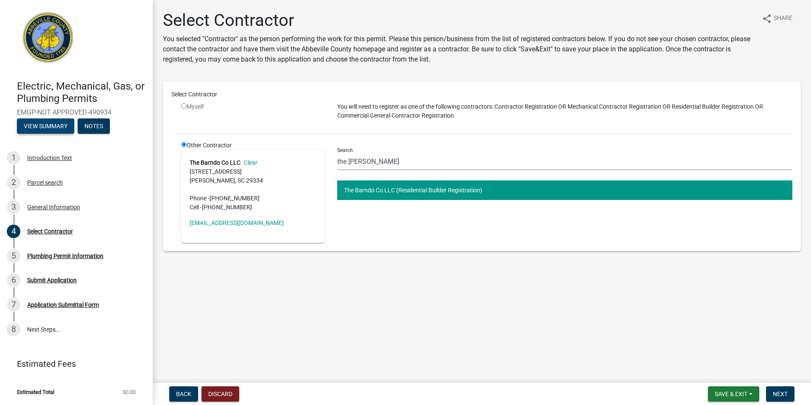
click at [45, 125] on button "View Summary" at bounding box center [45, 125] width 57 height 15
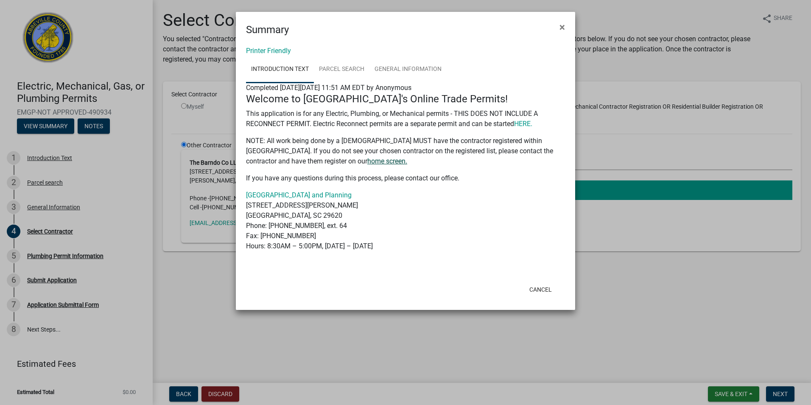
click at [367, 162] on link "home screen." at bounding box center [387, 161] width 40 height 8
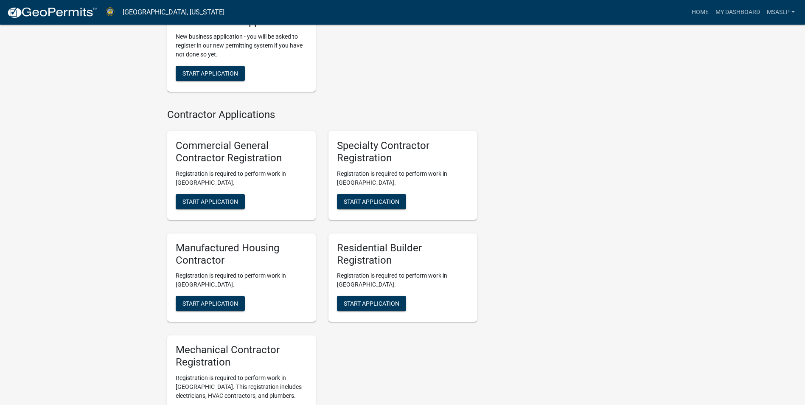
scroll to position [636, 0]
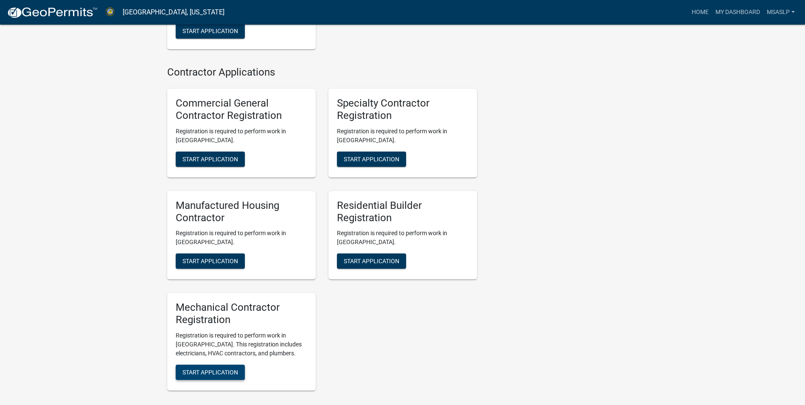
click at [205, 369] on span "Start Application" at bounding box center [210, 372] width 56 height 7
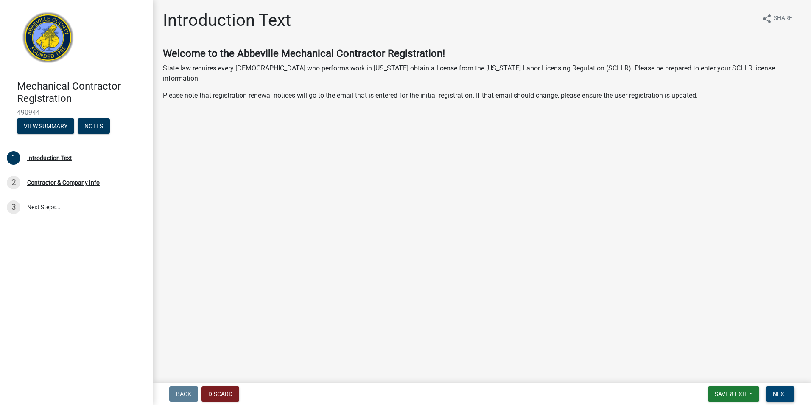
click at [780, 395] on span "Next" at bounding box center [780, 393] width 15 height 7
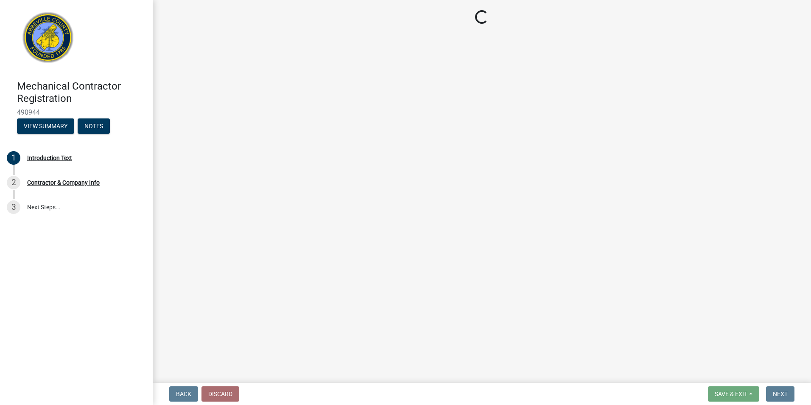
select select "SC"
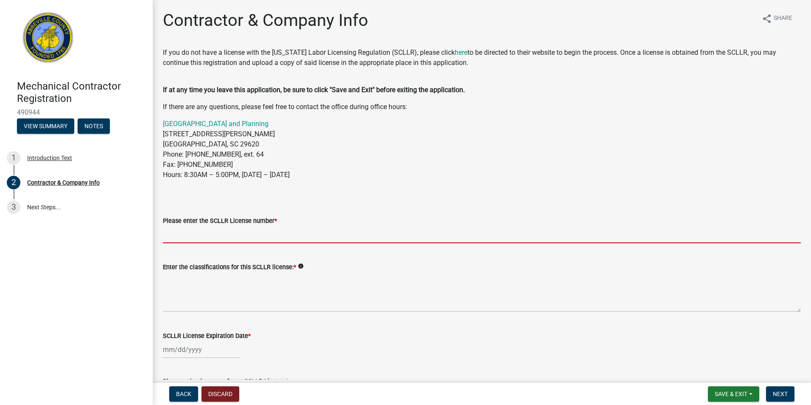
click at [201, 235] on input "Please enter the SCLLR License number *" at bounding box center [482, 234] width 638 height 17
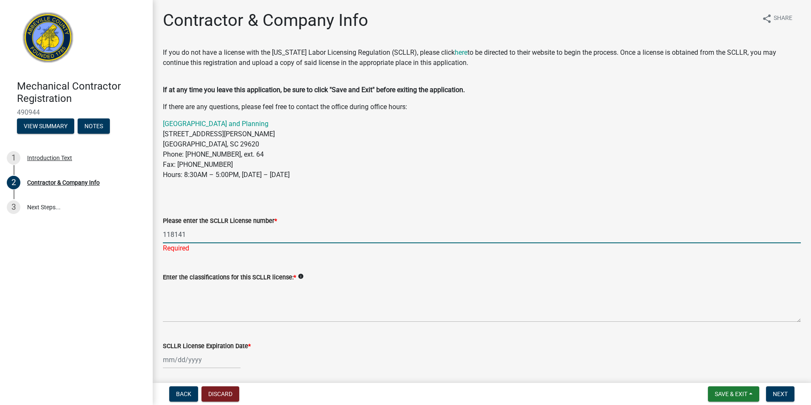
type input "118141"
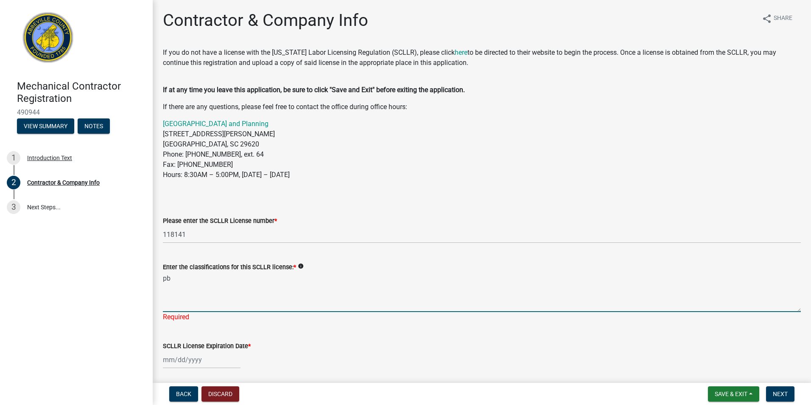
type textarea "p"
type textarea "PB3"
click at [173, 363] on wm-data-entity-input "SCLLR License Expiration Date *" at bounding box center [482, 352] width 638 height 47
select select "10"
select select "2025"
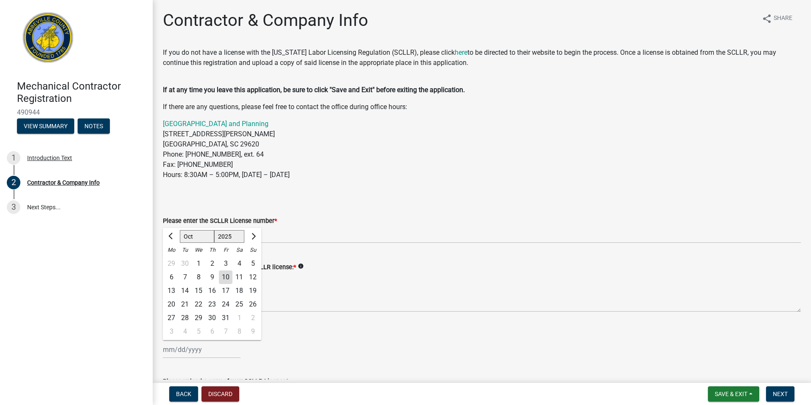
click at [224, 316] on div "31" at bounding box center [226, 318] width 14 height 14
type input "10/31/2025"
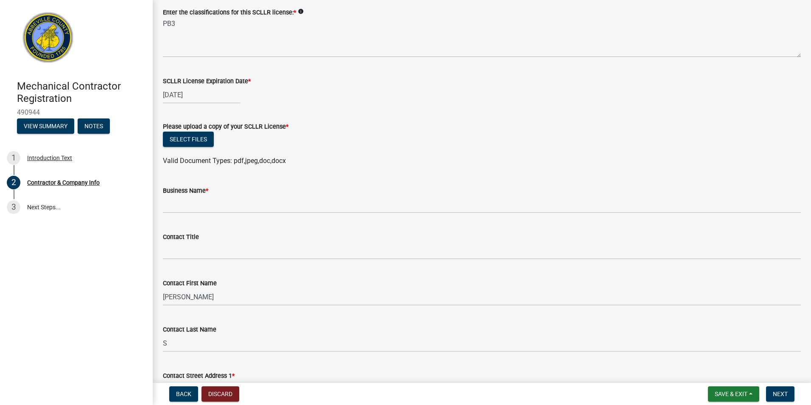
scroll to position [339, 0]
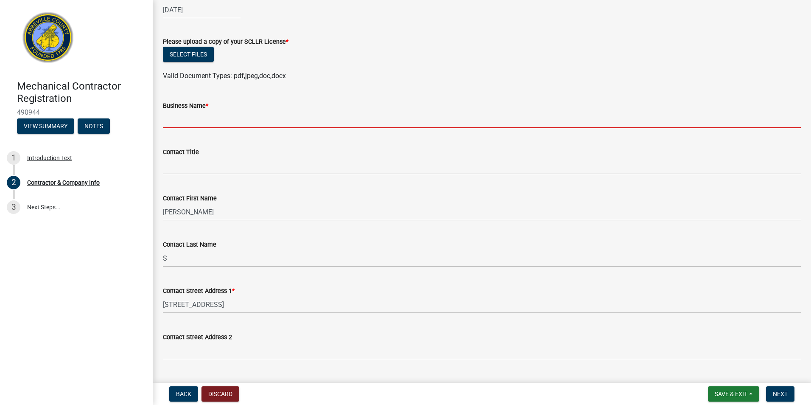
click at [193, 118] on input "Business Name *" at bounding box center [482, 119] width 638 height 17
click at [364, 49] on div "Select files" at bounding box center [482, 55] width 638 height 17
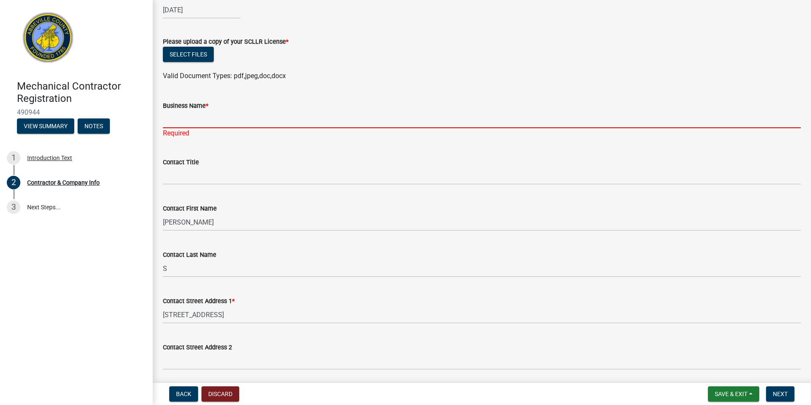
click at [179, 121] on input "Business Name *" at bounding box center [482, 119] width 638 height 17
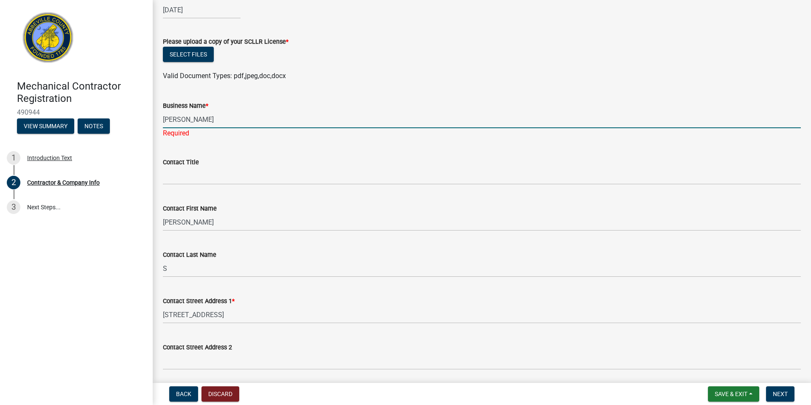
type input "JOHN BELT PLUMBING"
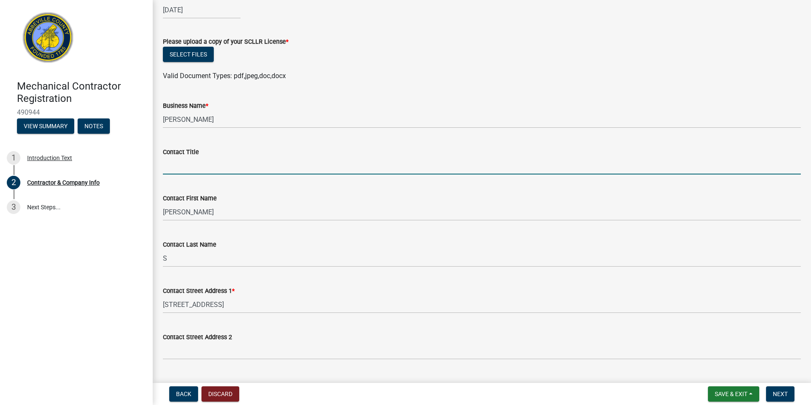
click at [168, 179] on wm-data-entity-input "Contact Title" at bounding box center [482, 158] width 638 height 46
type input "M"
type input "P"
type input "Employee"
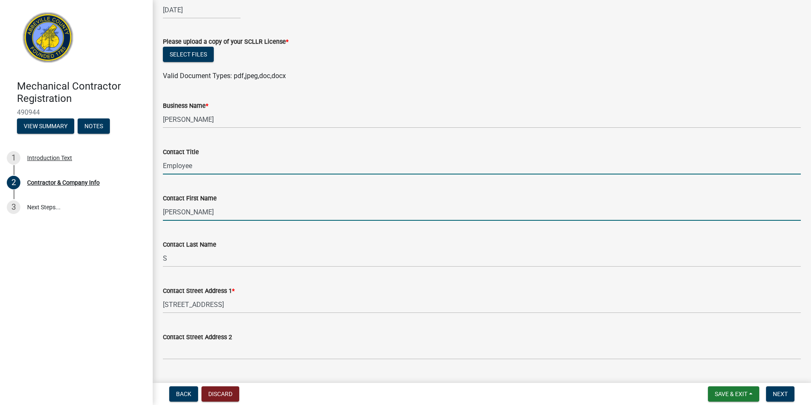
click at [209, 209] on input "Michael" at bounding box center [482, 211] width 638 height 17
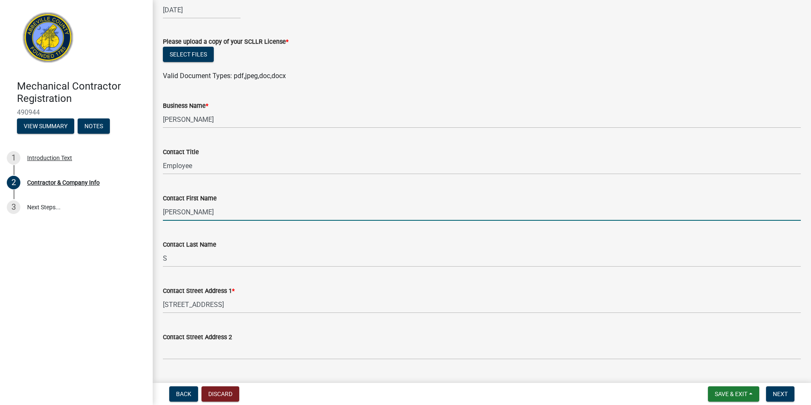
type input "Mike"
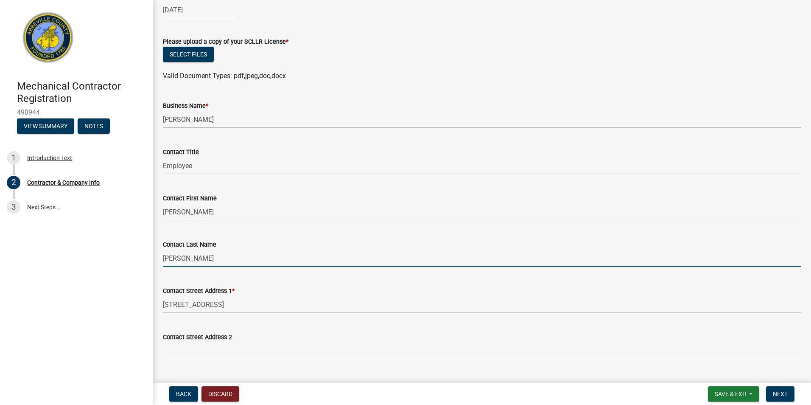
type input "Alderman"
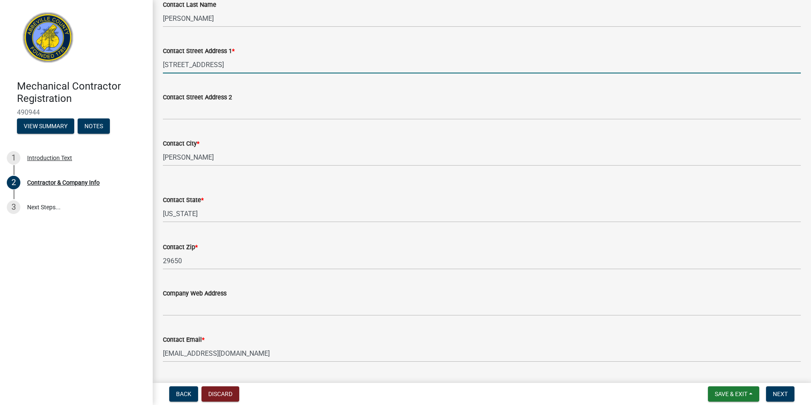
scroll to position [594, 0]
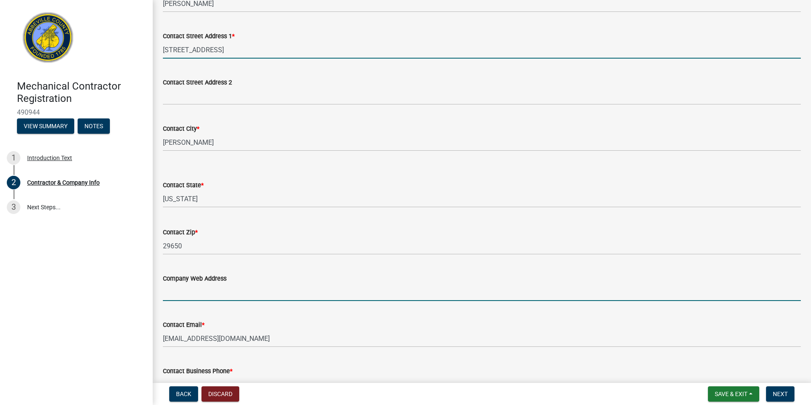
click at [200, 292] on input "Company Web Address" at bounding box center [482, 291] width 638 height 17
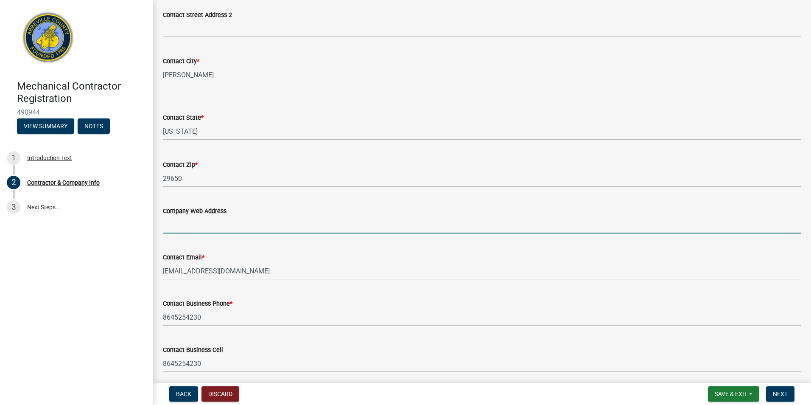
scroll to position [679, 0]
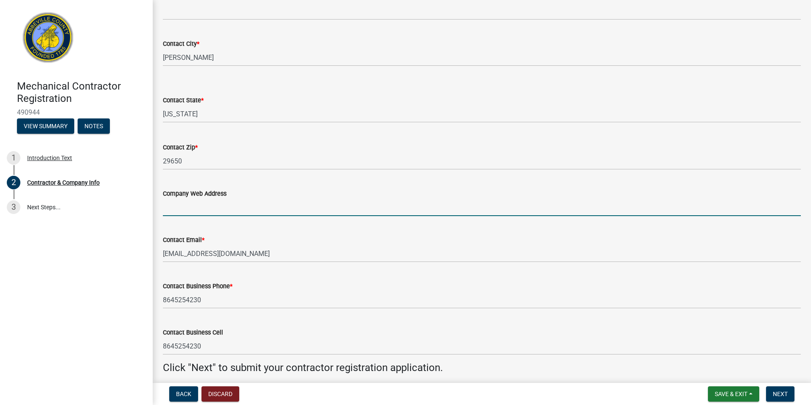
click at [145, 312] on div "Mechanical Contractor Registration 490944 View Summary Notes 1 Introduction Tex…" at bounding box center [76, 202] width 153 height 405
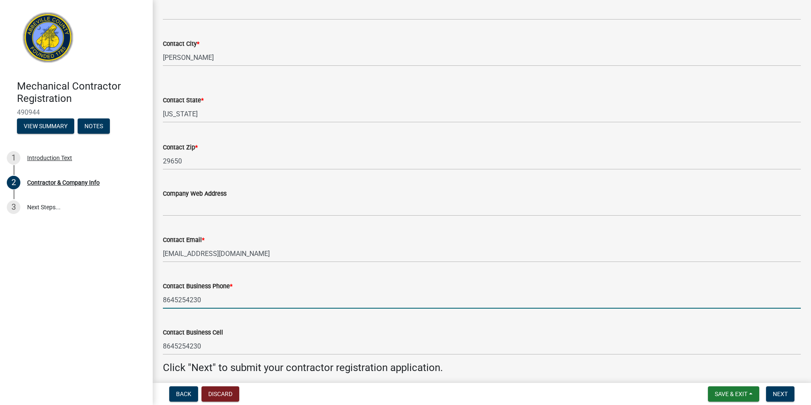
drag, startPoint x: 206, startPoint y: 300, endPoint x: 164, endPoint y: 301, distance: 42.0
click at [164, 301] on input "8645254230" at bounding box center [482, 299] width 638 height 17
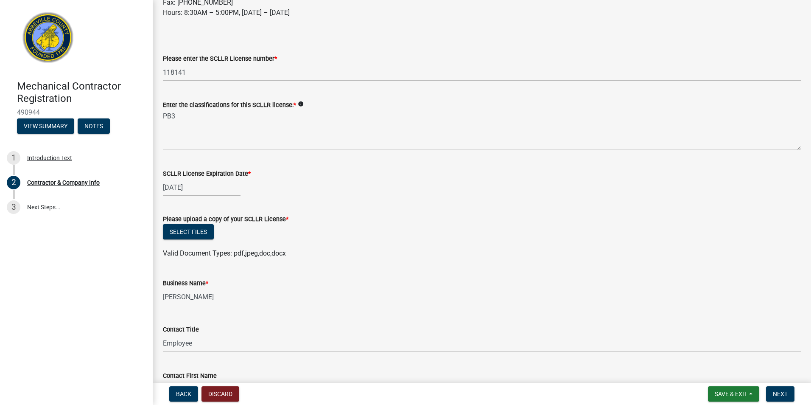
scroll to position [119, 0]
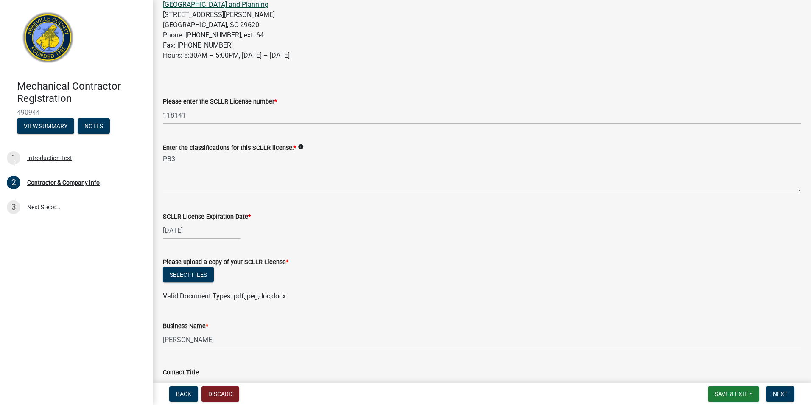
type input "8643519544"
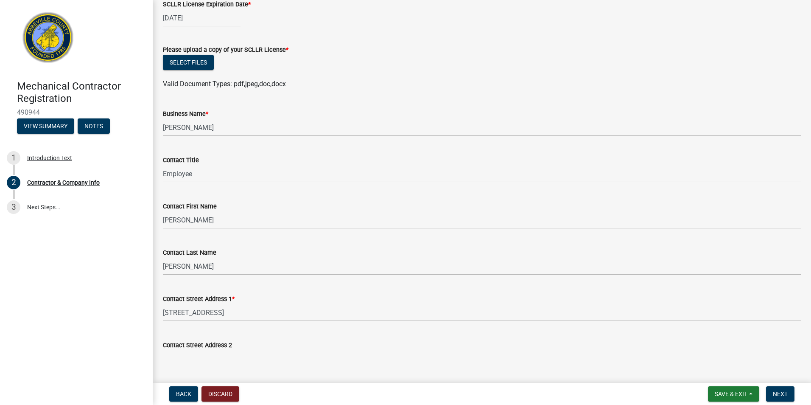
scroll to position [289, 0]
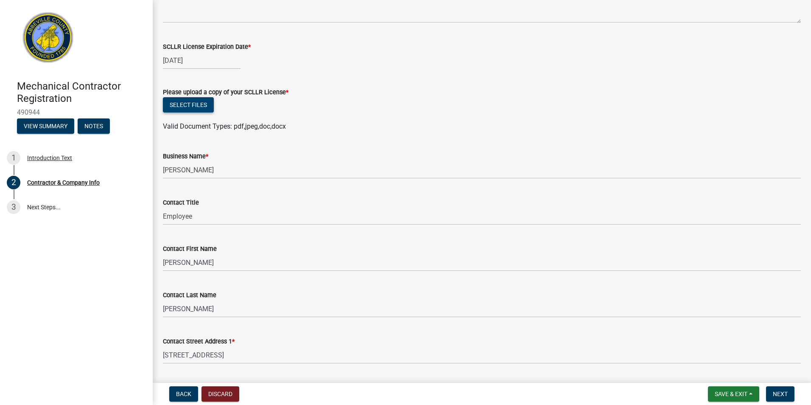
click at [189, 104] on button "Select files" at bounding box center [188, 104] width 51 height 15
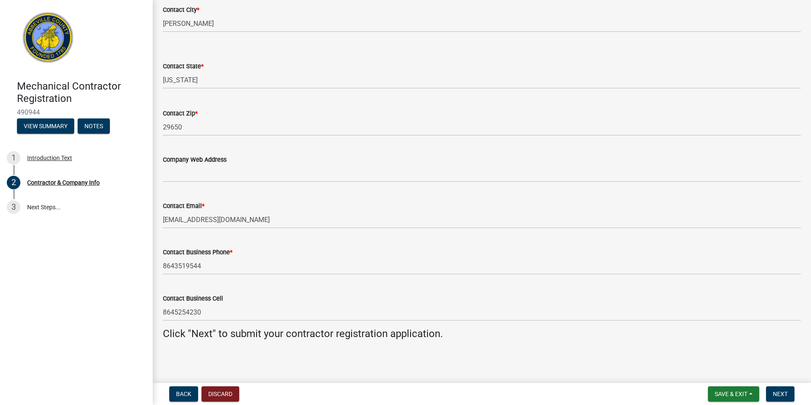
scroll to position [744, 0]
click at [780, 395] on span "Next" at bounding box center [780, 393] width 15 height 7
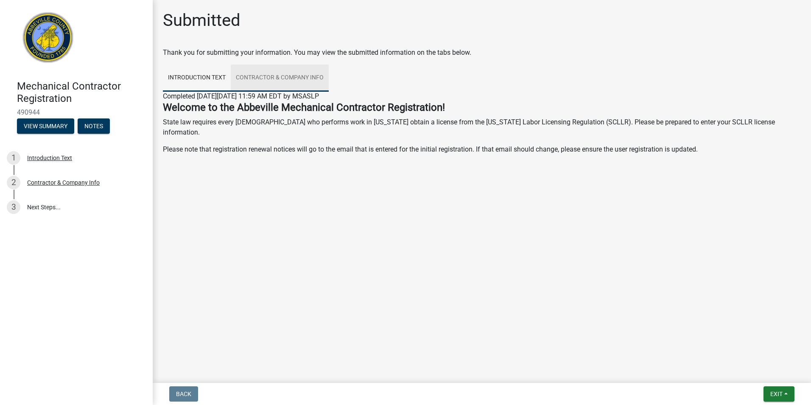
click at [287, 78] on link "Contractor & Company Info" at bounding box center [280, 77] width 98 height 27
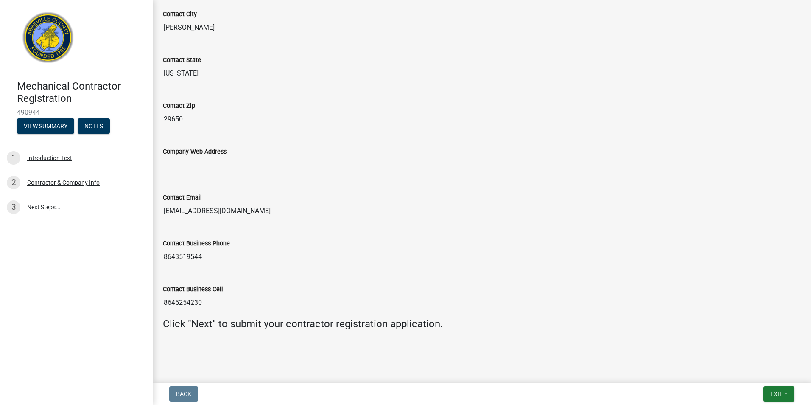
scroll to position [759, 0]
click at [774, 396] on span "Exit" at bounding box center [777, 393] width 12 height 7
click at [753, 373] on button "Save & Exit" at bounding box center [761, 372] width 68 height 20
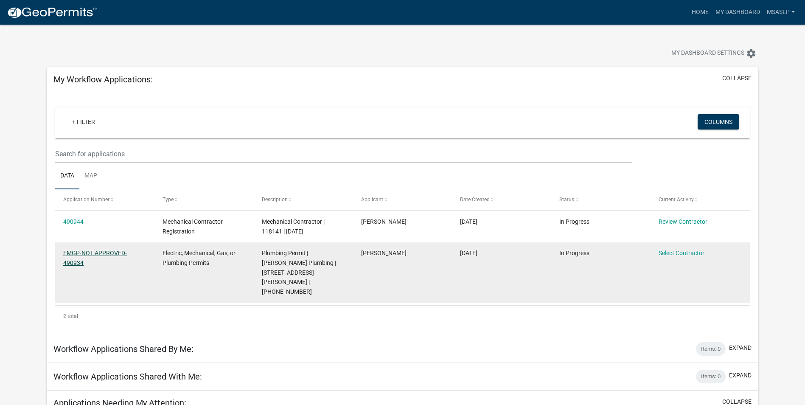
click at [94, 253] on link "EMGP-NOT APPROVED-490934" at bounding box center [95, 258] width 64 height 17
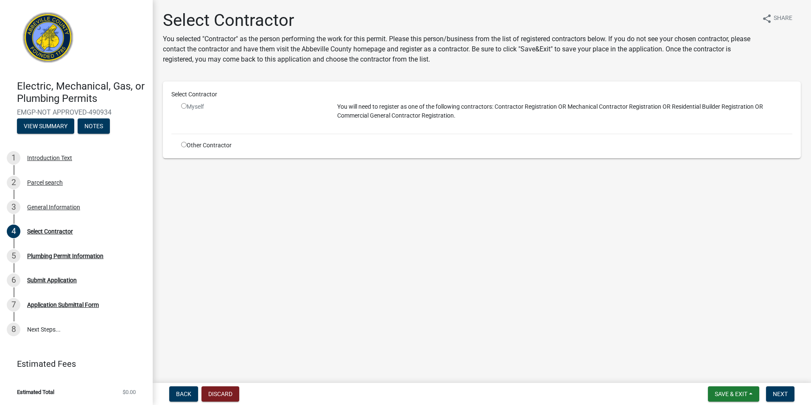
click at [184, 145] on input "radio" at bounding box center [184, 145] width 6 height 6
radio input "true"
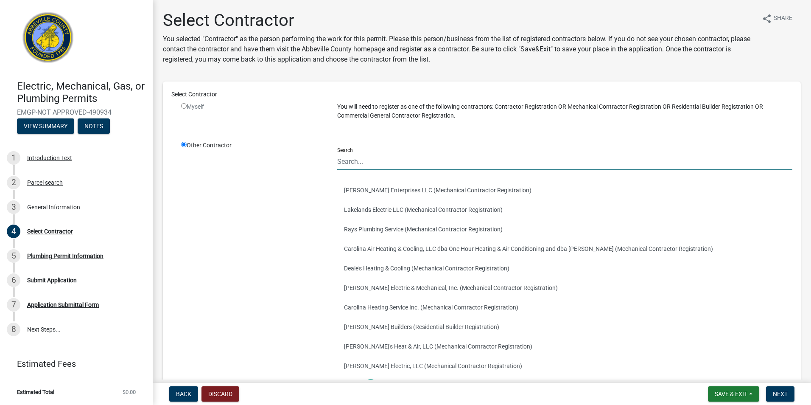
click at [367, 159] on input "Search" at bounding box center [564, 161] width 455 height 17
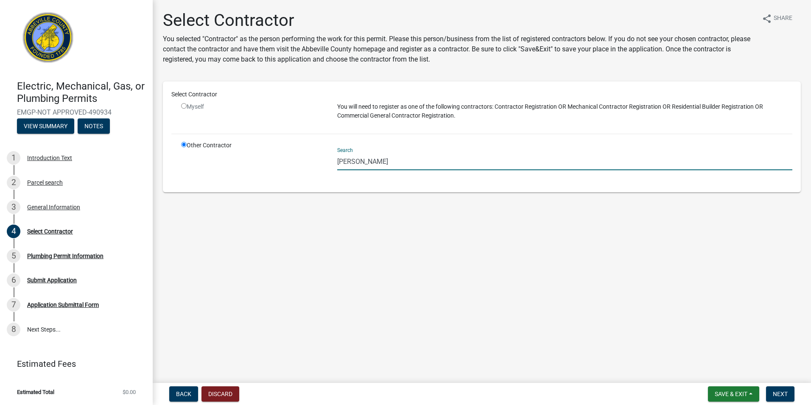
type input "[PERSON_NAME]"
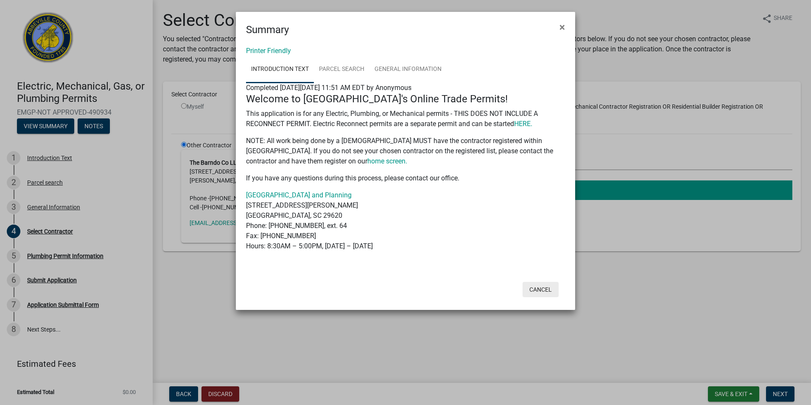
click at [546, 292] on button "Cancel" at bounding box center [541, 289] width 36 height 15
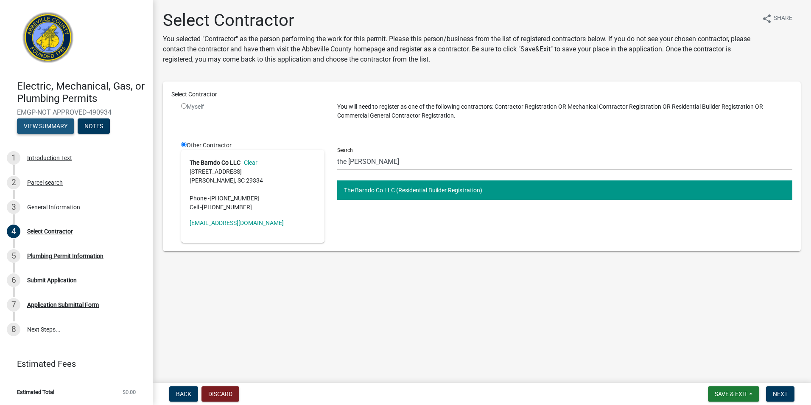
click at [57, 126] on button "View Summary" at bounding box center [45, 125] width 57 height 15
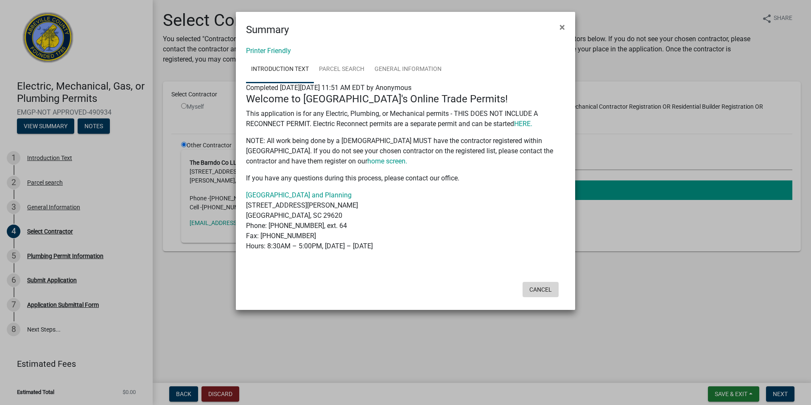
click at [541, 290] on button "Cancel" at bounding box center [541, 289] width 36 height 15
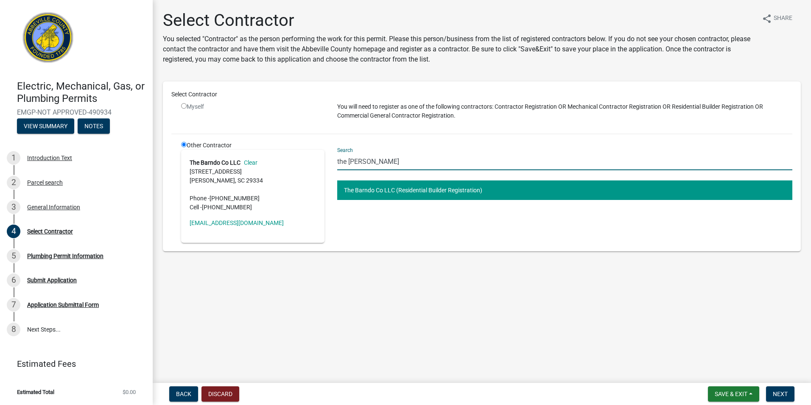
drag, startPoint x: 368, startPoint y: 163, endPoint x: 330, endPoint y: 165, distance: 38.2
click at [330, 165] on div "Other Contractor The Barndo Co LLC Clear [STREET_ADDRESS][PERSON_NAME] Phone - …" at bounding box center [487, 192] width 624 height 102
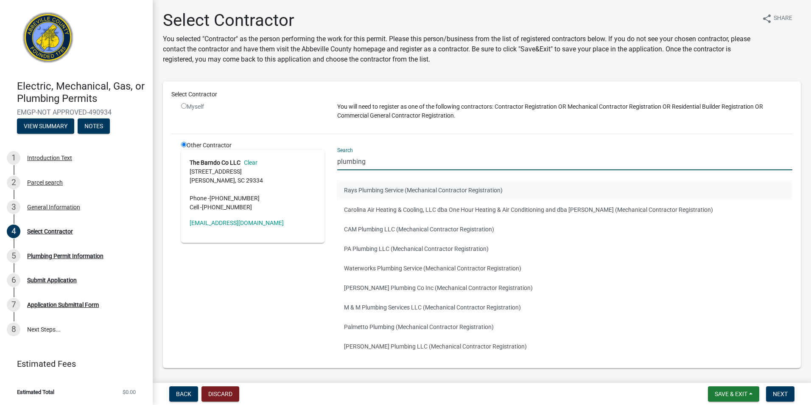
type input "plumbing"
click at [681, 183] on button "Rays Plumbing Service (Mechanical Contractor Registration)" at bounding box center [564, 190] width 455 height 20
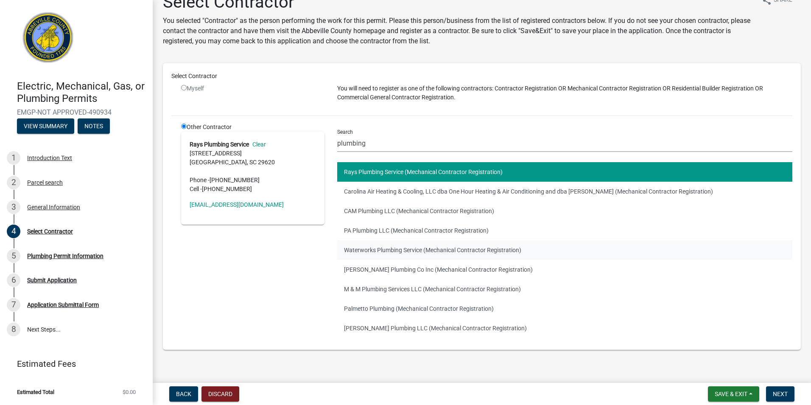
scroll to position [28, 0]
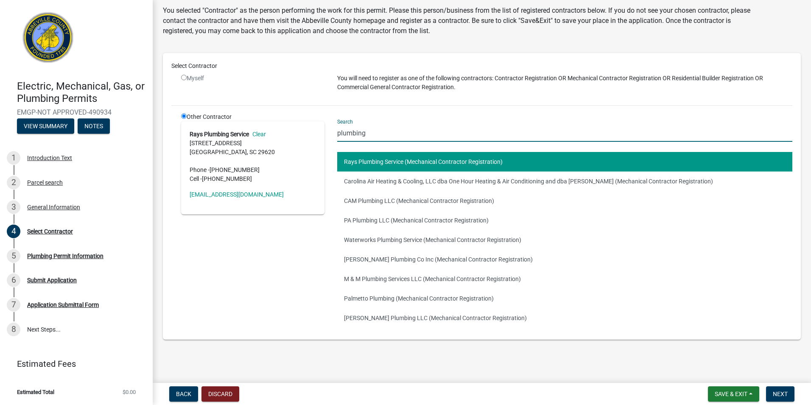
drag, startPoint x: 378, startPoint y: 135, endPoint x: 317, endPoint y: 130, distance: 60.9
click at [317, 130] on div "Other Contractor Rays Plumbing Service Clear [STREET_ADDRESS] Phone - [PHONE_NU…" at bounding box center [487, 221] width 624 height 219
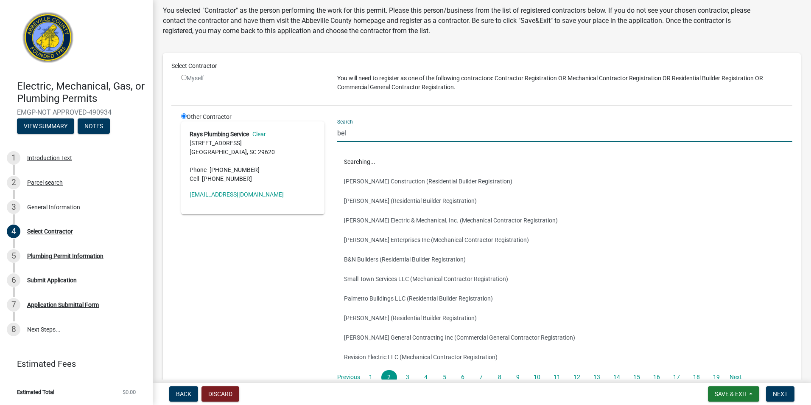
scroll to position [0, 0]
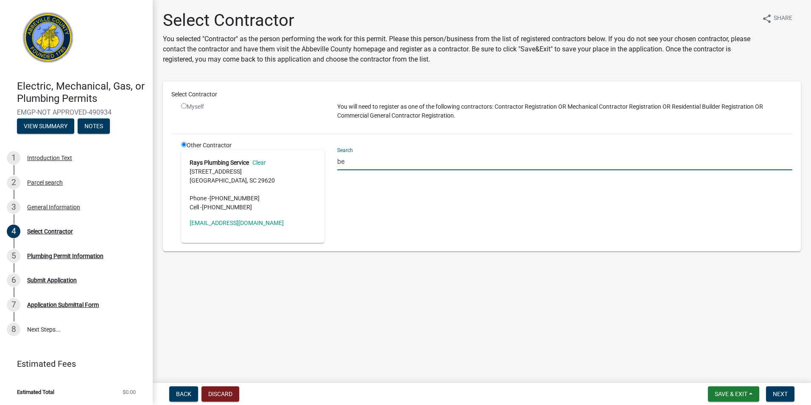
type input "b"
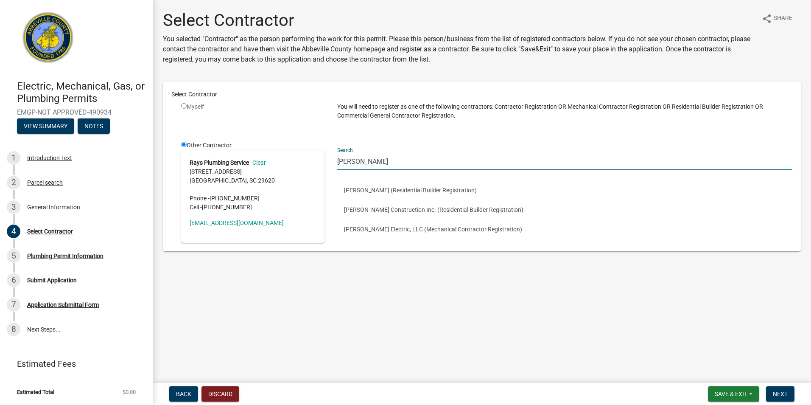
type input "[PERSON_NAME]"
click at [517, 247] on div "Select Contractor Myself You will need to register as one of the following cont…" at bounding box center [482, 166] width 638 height 170
